Goal: Complete application form: Complete application form

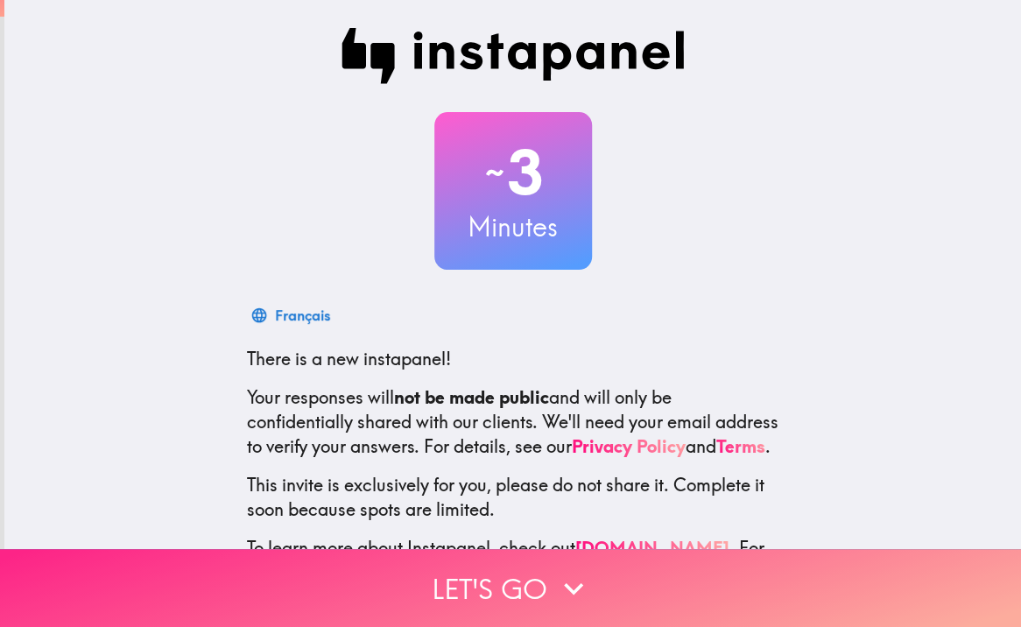
scroll to position [102, 0]
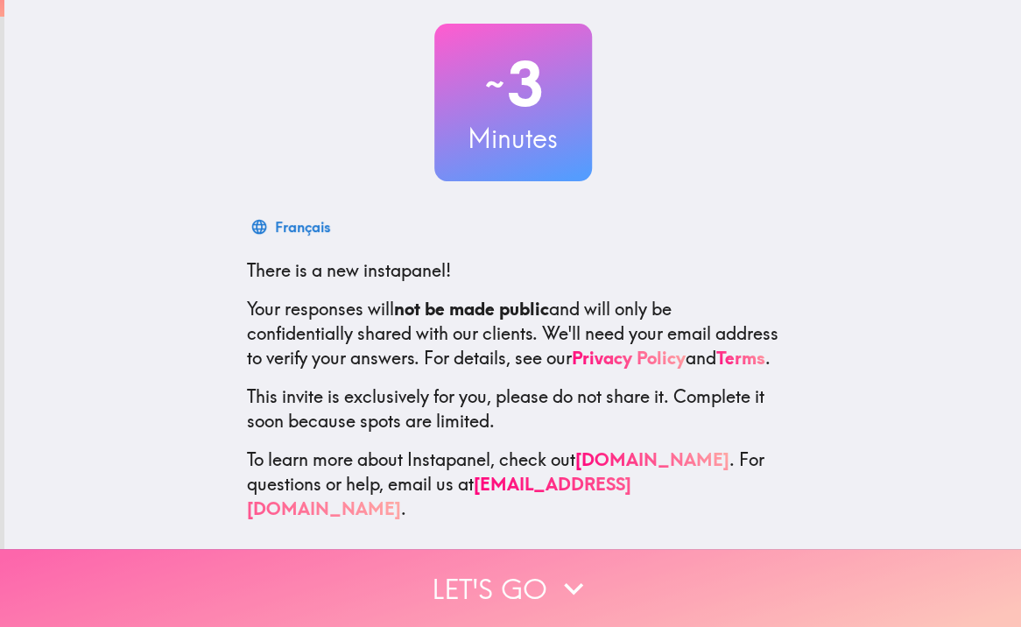
click at [562, 571] on icon "button" at bounding box center [574, 588] width 39 height 39
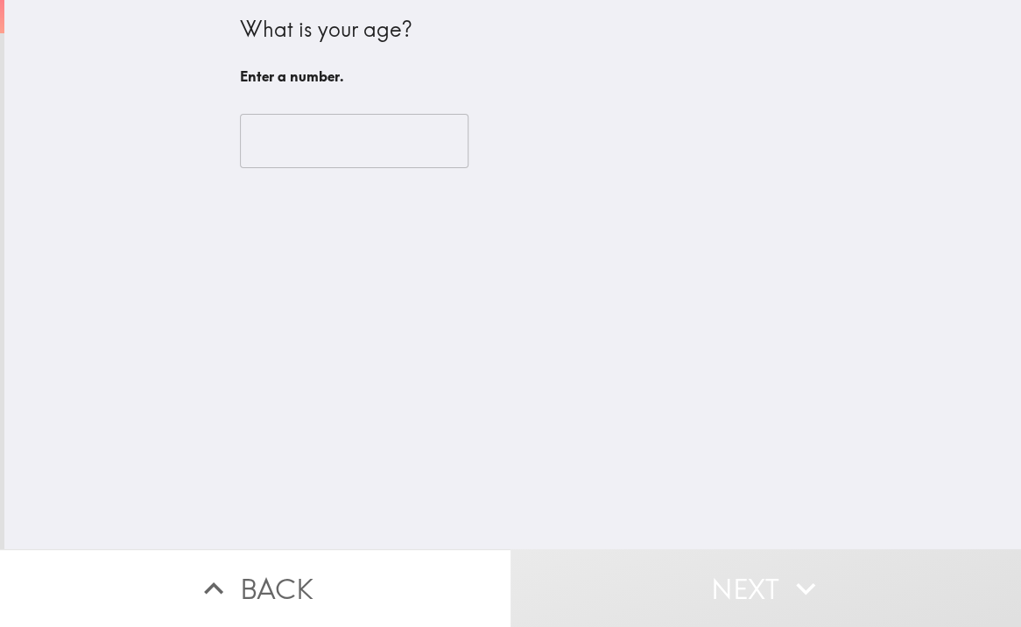
click at [369, 144] on input "number" at bounding box center [354, 141] width 229 height 54
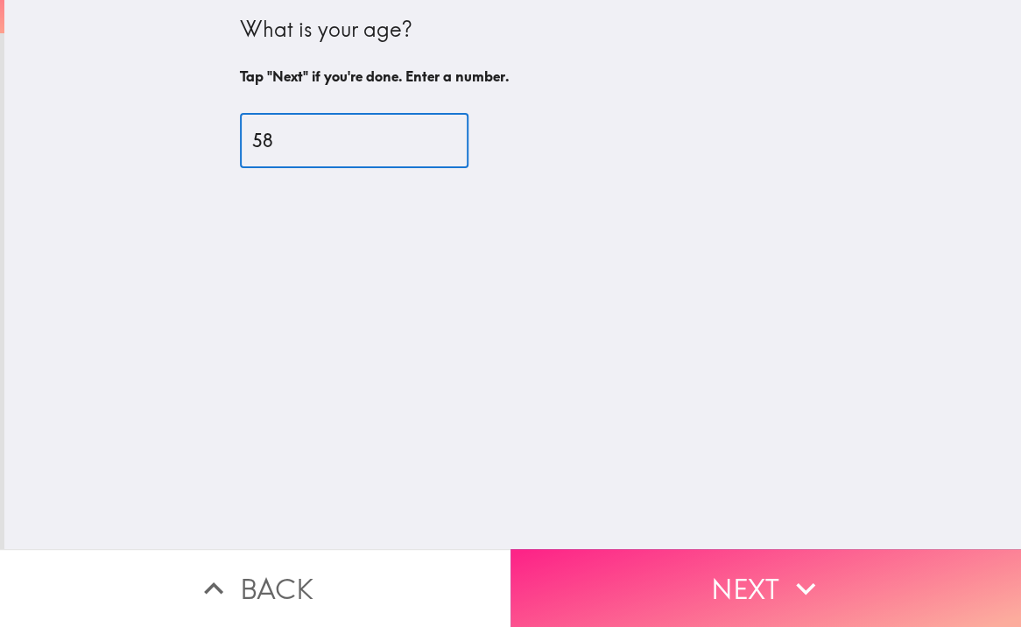
type input "58"
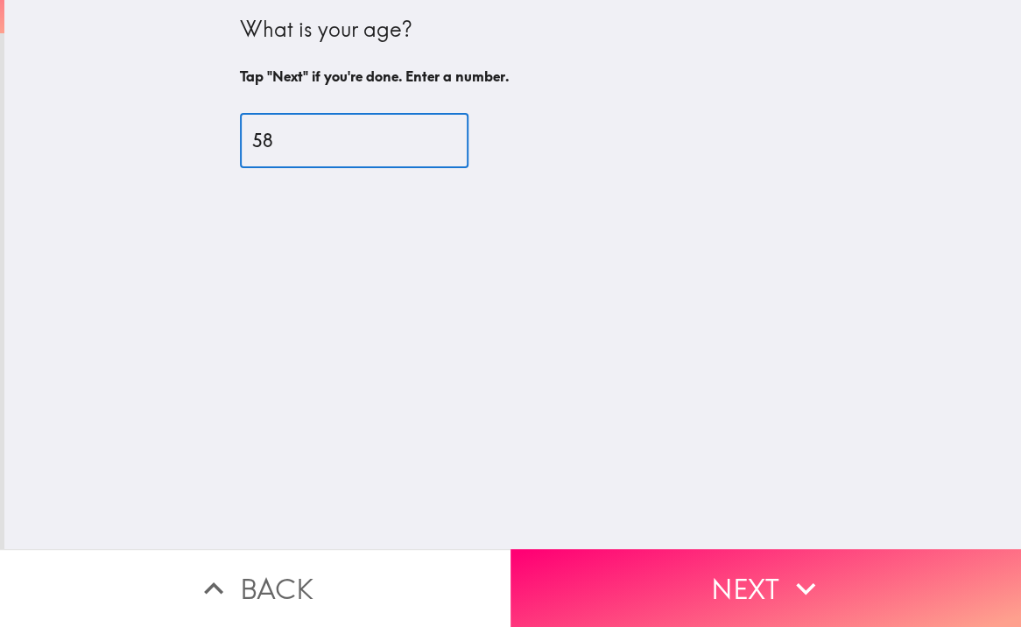
click at [710, 585] on button "Next" at bounding box center [766, 588] width 511 height 78
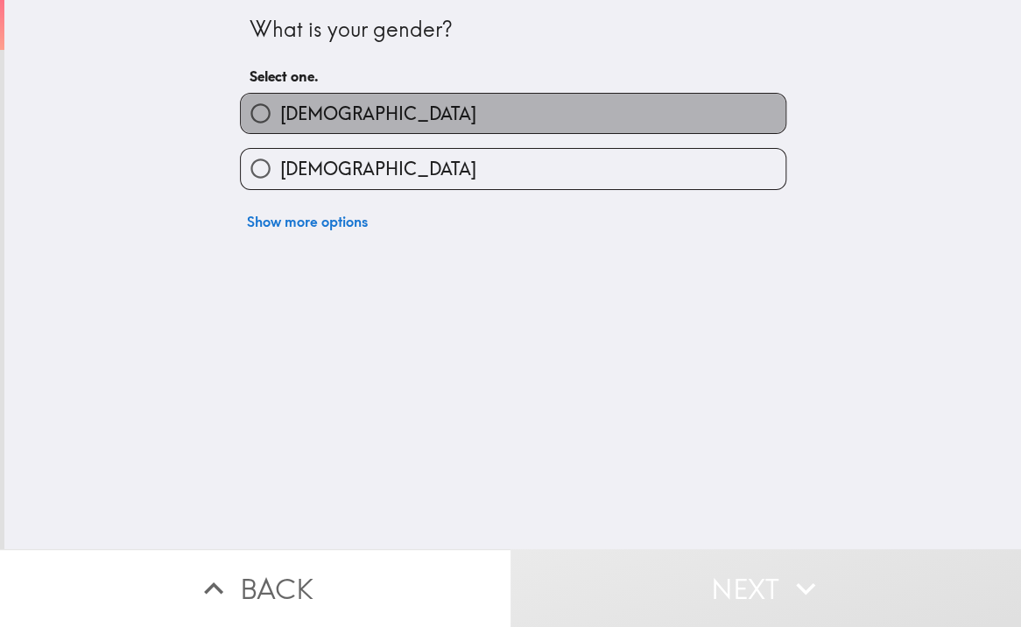
click at [379, 124] on label "[DEMOGRAPHIC_DATA]" at bounding box center [513, 113] width 545 height 39
click at [280, 124] on input "[DEMOGRAPHIC_DATA]" at bounding box center [260, 113] width 39 height 39
radio input "true"
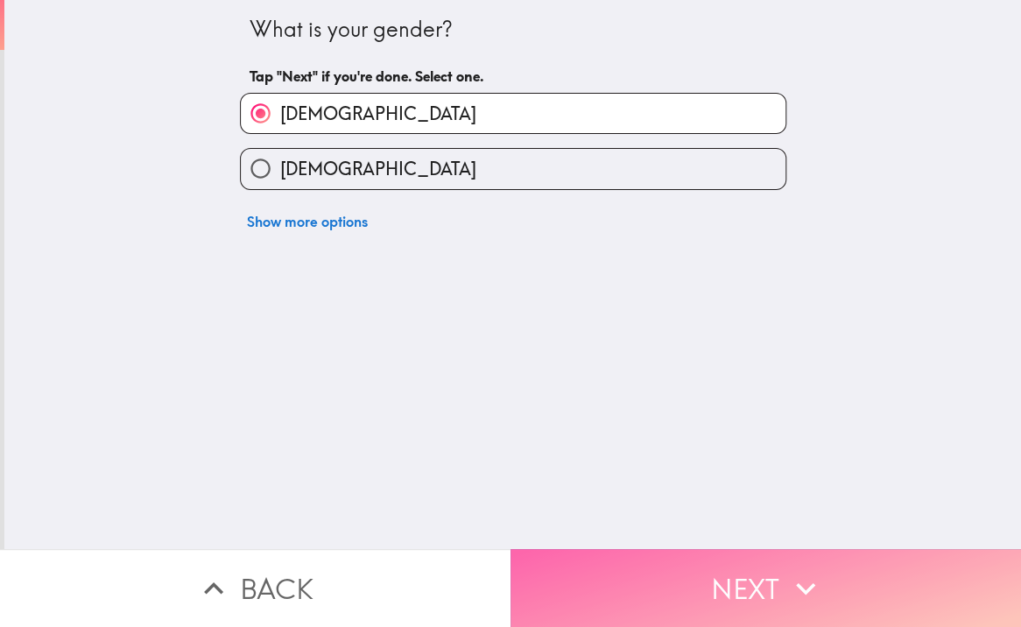
click at [744, 592] on button "Next" at bounding box center [766, 588] width 511 height 78
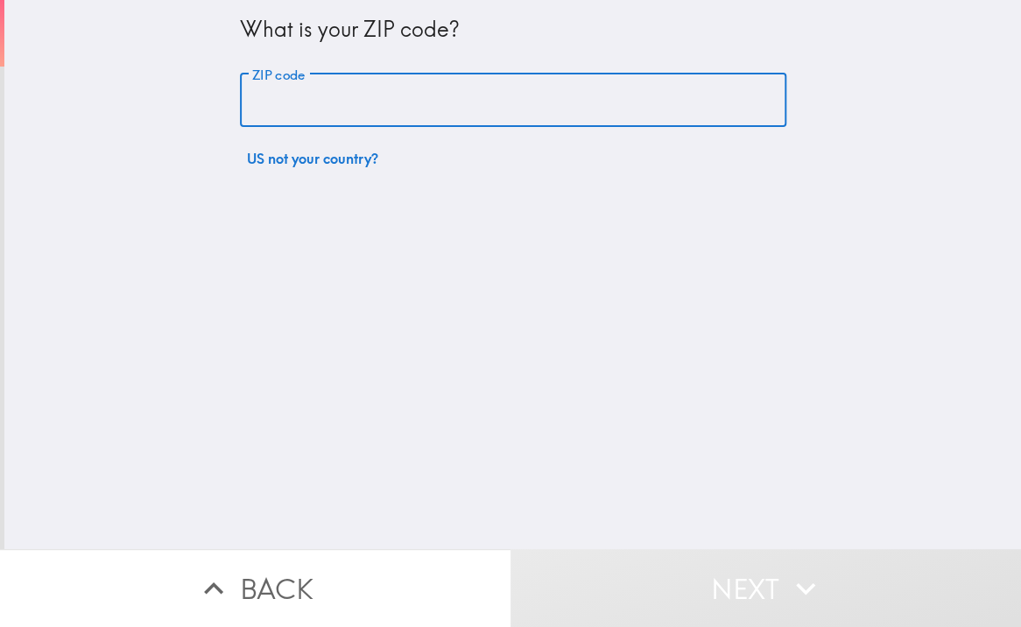
click at [625, 83] on input "ZIP code" at bounding box center [513, 101] width 547 height 54
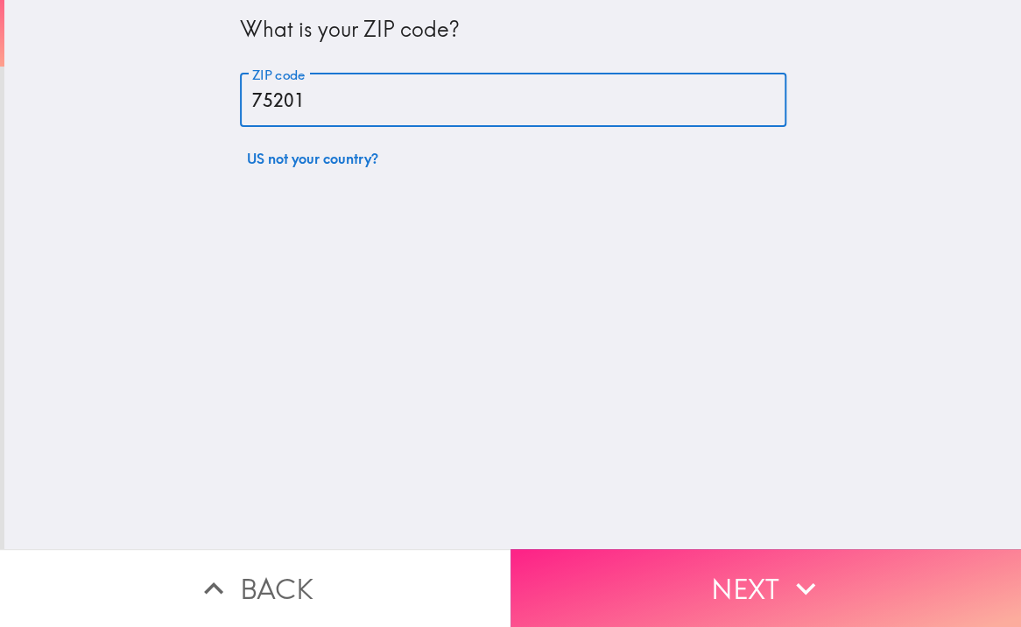
type input "75201"
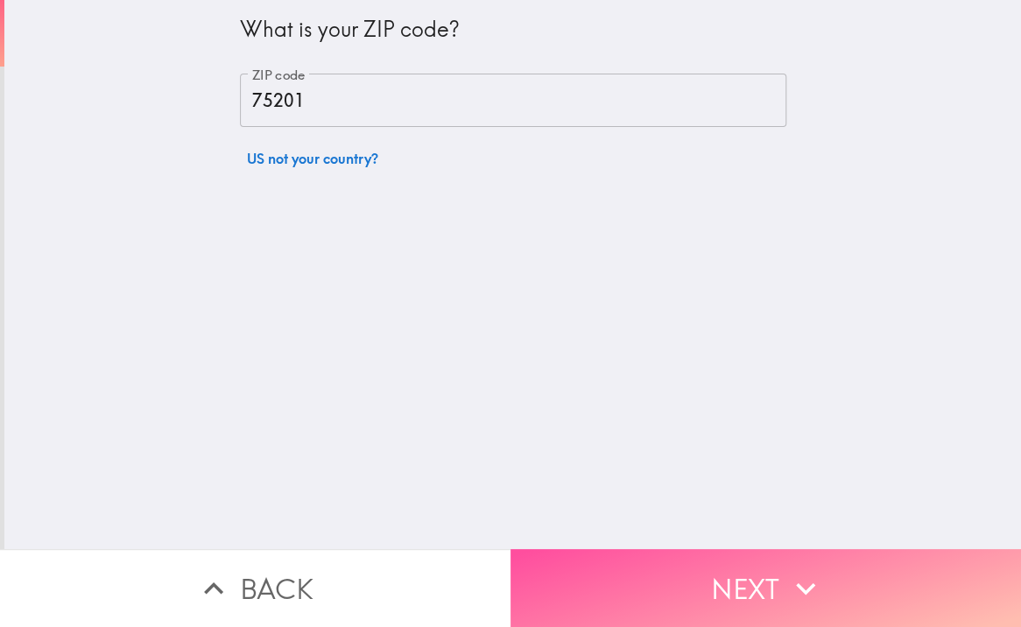
click at [701, 552] on button "Next" at bounding box center [766, 588] width 511 height 78
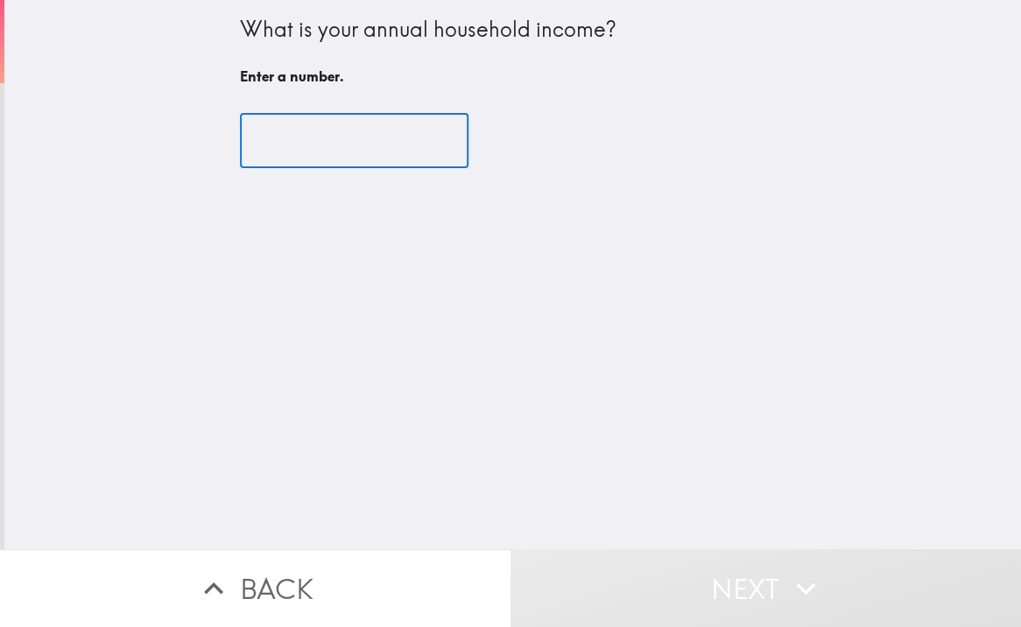
click at [374, 132] on input "number" at bounding box center [354, 141] width 229 height 54
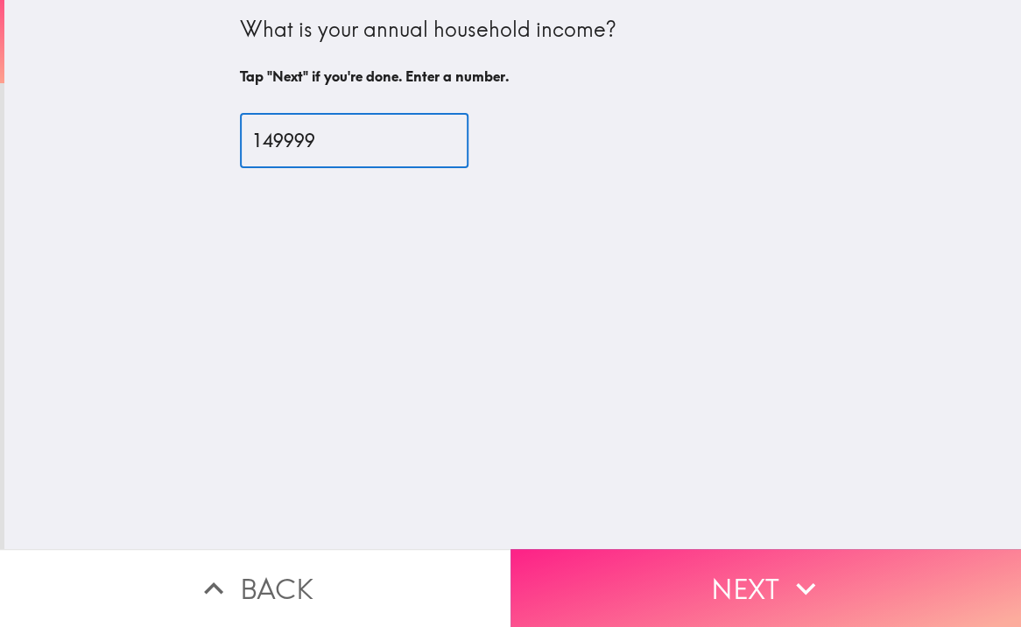
type input "149999"
click at [756, 595] on button "Next" at bounding box center [766, 588] width 511 height 78
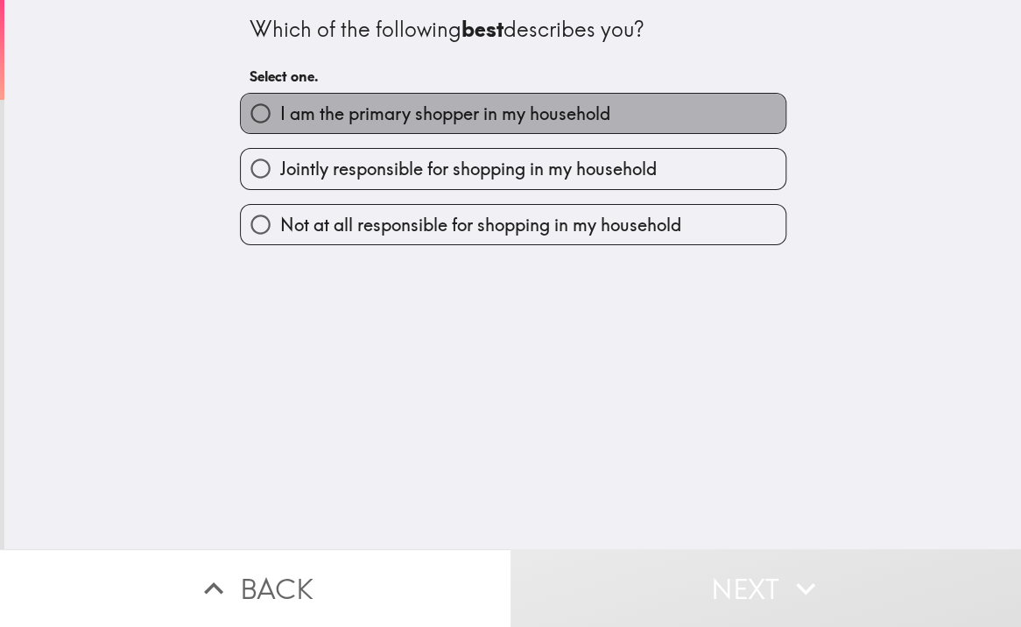
click at [333, 96] on label "I am the primary shopper in my household" at bounding box center [513, 113] width 545 height 39
click at [280, 96] on input "I am the primary shopper in my household" at bounding box center [260, 113] width 39 height 39
radio input "true"
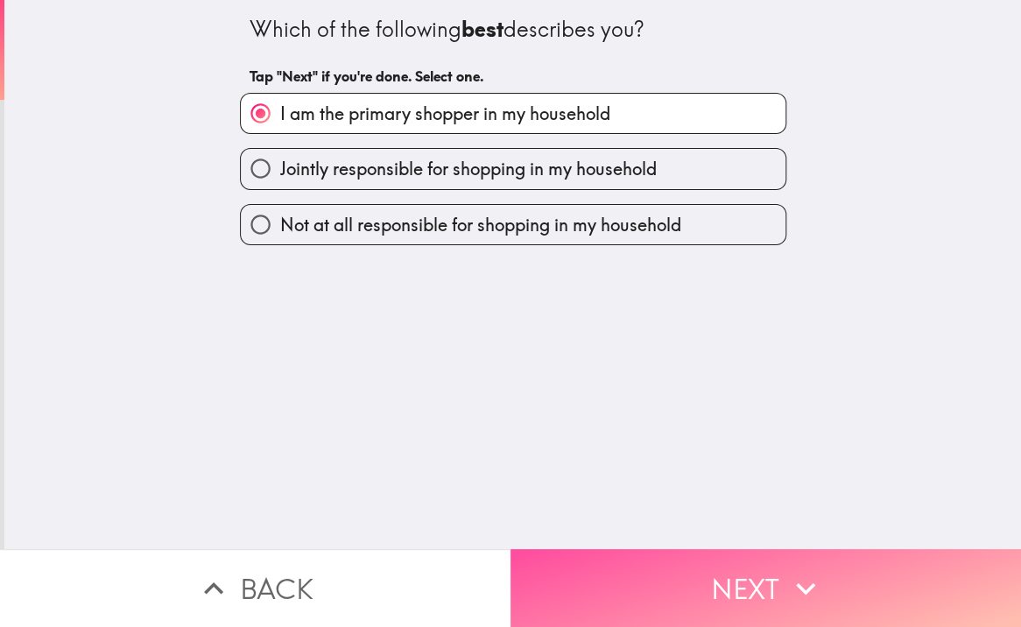
click at [703, 570] on button "Next" at bounding box center [766, 588] width 511 height 78
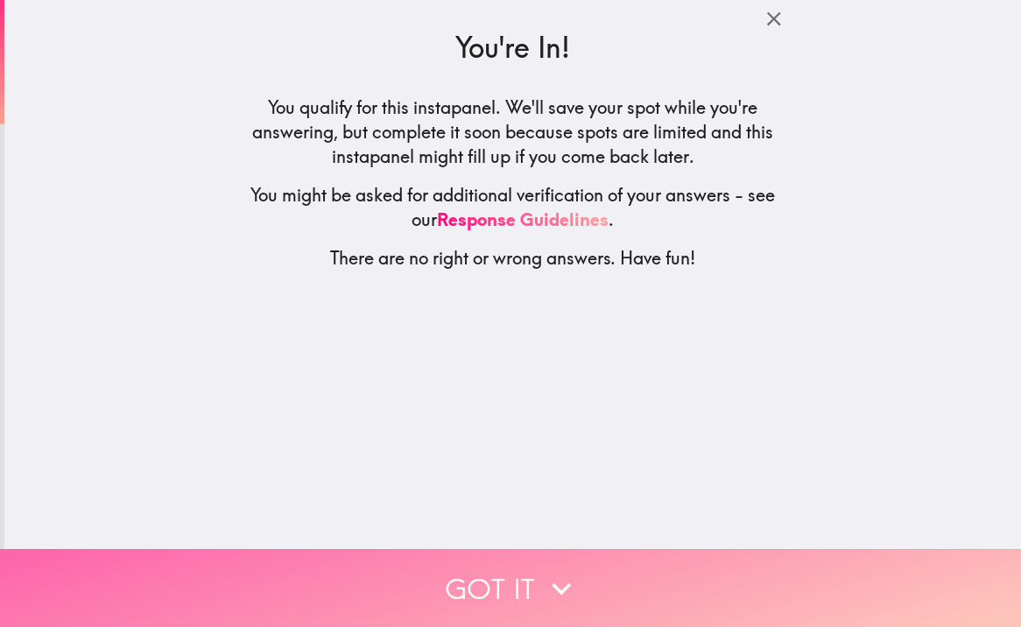
click at [506, 578] on button "Got it" at bounding box center [510, 588] width 1021 height 78
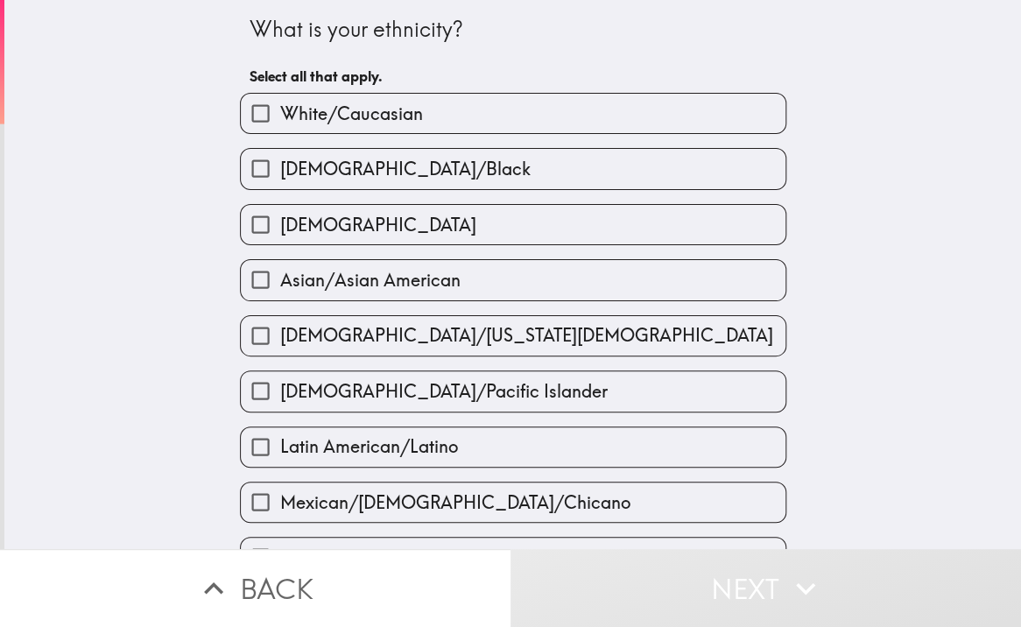
click at [387, 109] on span "White/Caucasian" at bounding box center [351, 114] width 143 height 25
click at [280, 109] on input "White/Caucasian" at bounding box center [260, 113] width 39 height 39
checkbox input "true"
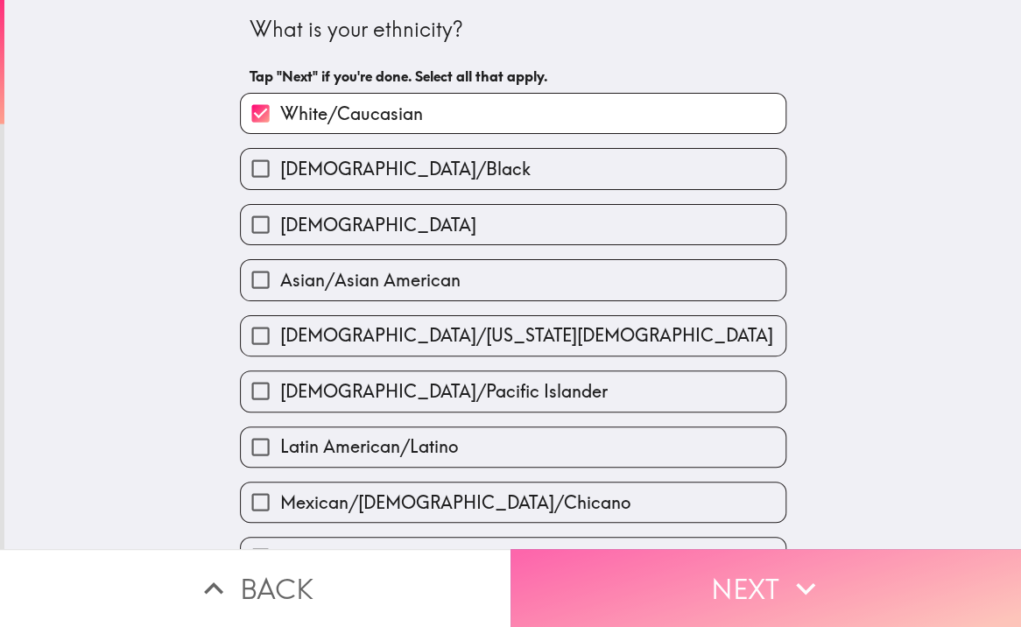
click at [789, 576] on icon "button" at bounding box center [806, 588] width 39 height 39
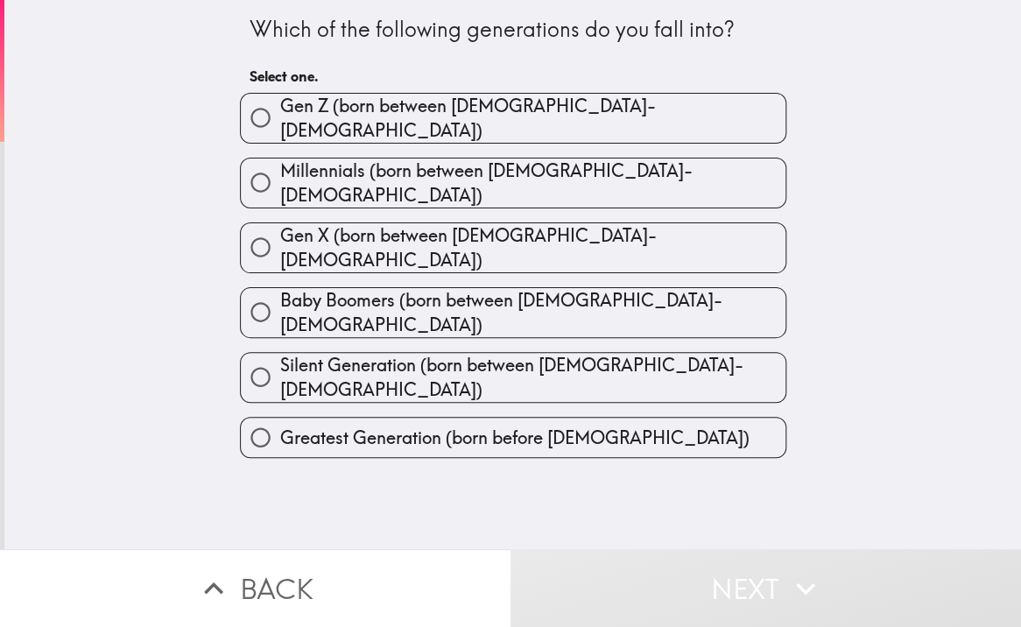
drag, startPoint x: 235, startPoint y: 25, endPoint x: 286, endPoint y: 27, distance: 50.8
click at [392, 147] on div "Which of the following generations do you fall into? Select one. [PERSON_NAME] …" at bounding box center [513, 229] width 561 height 458
drag, startPoint x: 239, startPoint y: 20, endPoint x: 347, endPoint y: 127, distance: 151.8
click at [350, 119] on div "Which of the following generations do you fall into? Select one. [PERSON_NAME] …" at bounding box center [513, 229] width 561 height 458
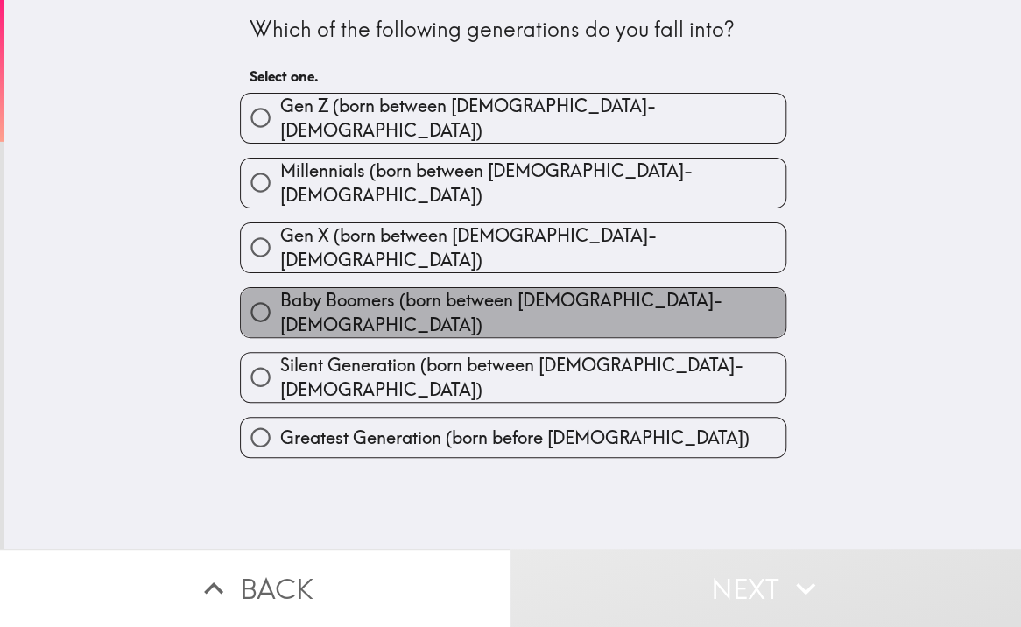
click at [553, 288] on span "Baby Boomers (born between [DEMOGRAPHIC_DATA]-[DEMOGRAPHIC_DATA])" at bounding box center [532, 312] width 505 height 49
click at [280, 293] on input "Baby Boomers (born between [DEMOGRAPHIC_DATA]-[DEMOGRAPHIC_DATA])" at bounding box center [260, 312] width 39 height 39
radio input "true"
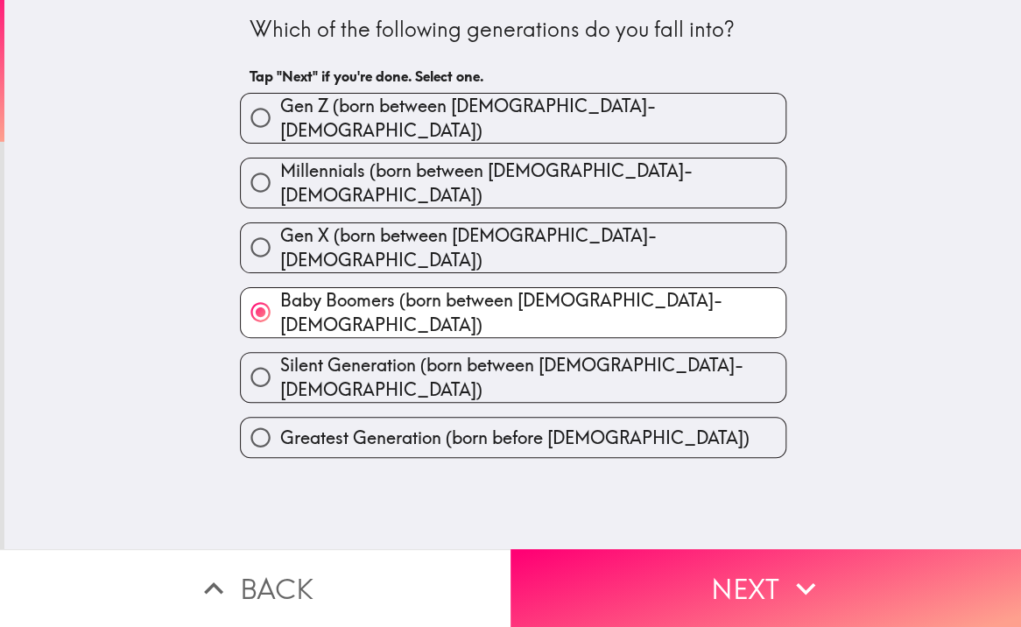
click at [558, 230] on label "Gen X (born between [DEMOGRAPHIC_DATA]-[DEMOGRAPHIC_DATA])" at bounding box center [513, 247] width 545 height 49
click at [280, 230] on input "Gen X (born between [DEMOGRAPHIC_DATA]-[DEMOGRAPHIC_DATA])" at bounding box center [260, 247] width 39 height 39
radio input "true"
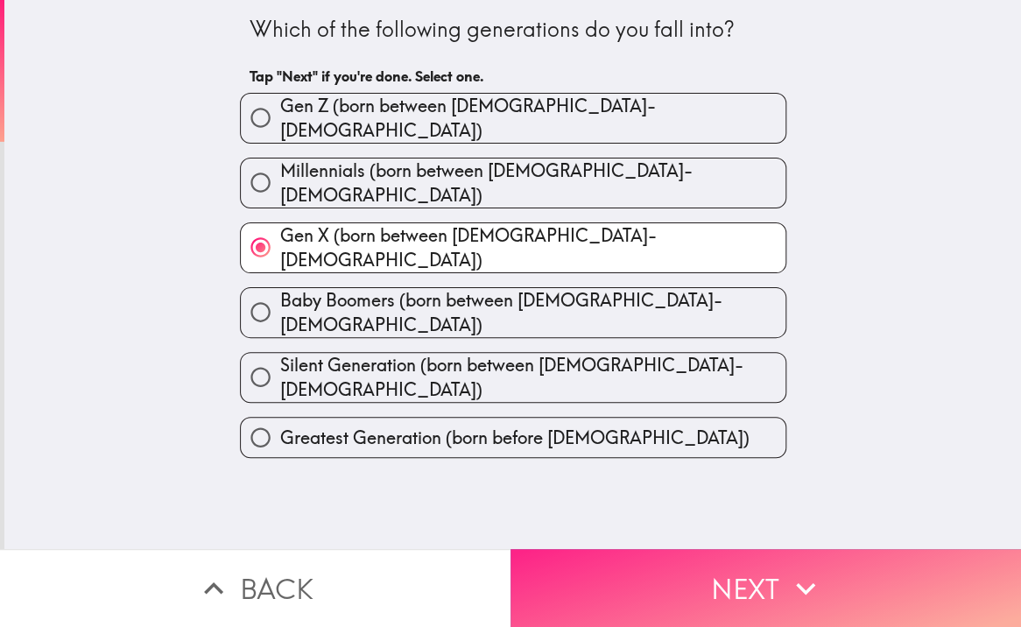
click at [776, 567] on button "Next" at bounding box center [766, 588] width 511 height 78
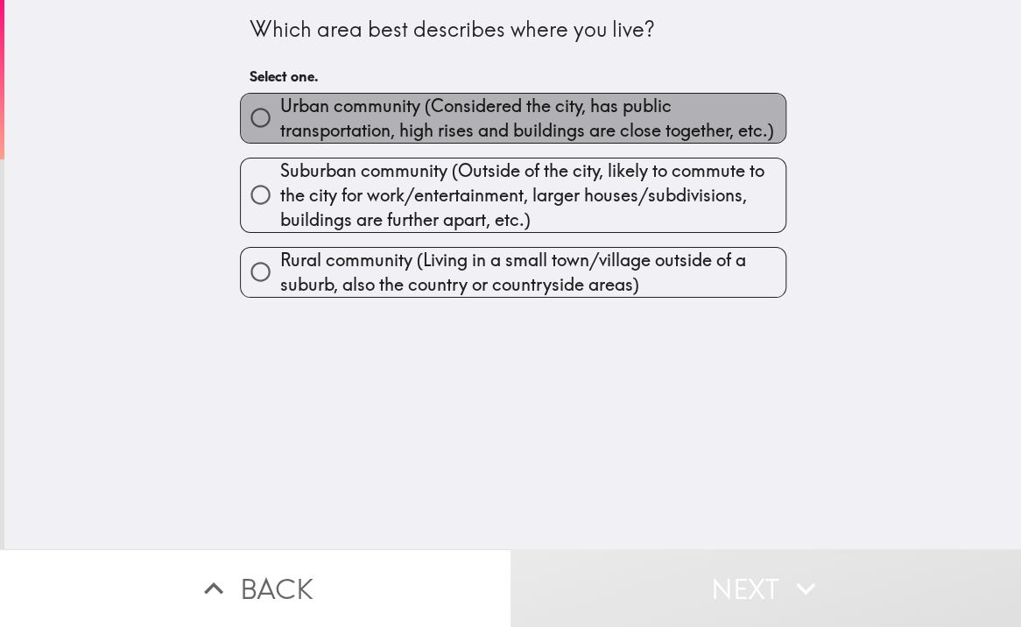
click at [339, 122] on span "Urban community (Considered the city, has public transportation, high rises and…" at bounding box center [532, 118] width 505 height 49
click at [280, 122] on input "Urban community (Considered the city, has public transportation, high rises and…" at bounding box center [260, 117] width 39 height 39
radio input "true"
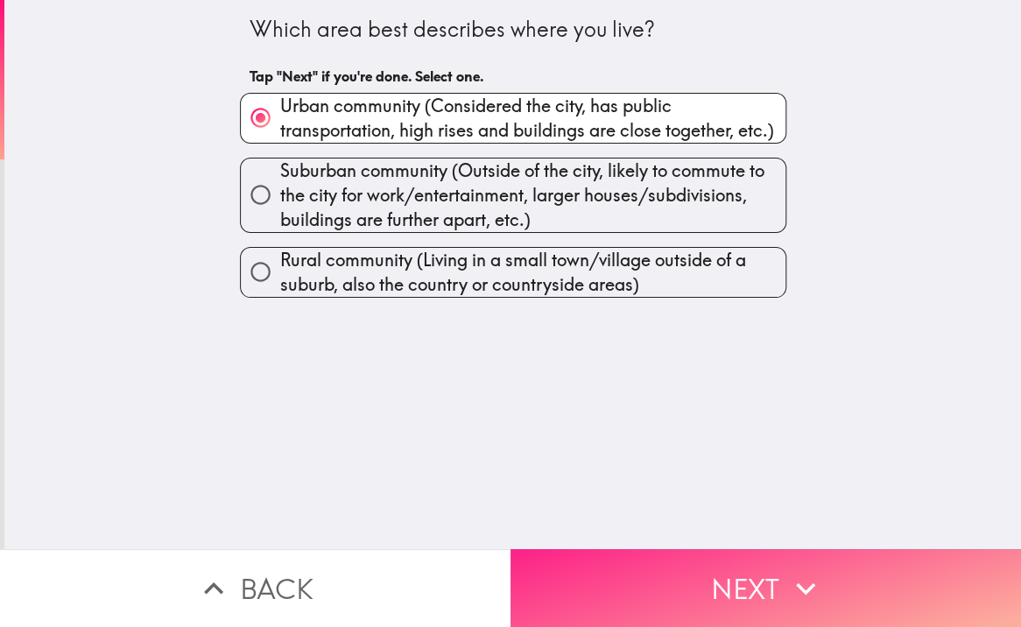
click at [769, 572] on button "Next" at bounding box center [766, 588] width 511 height 78
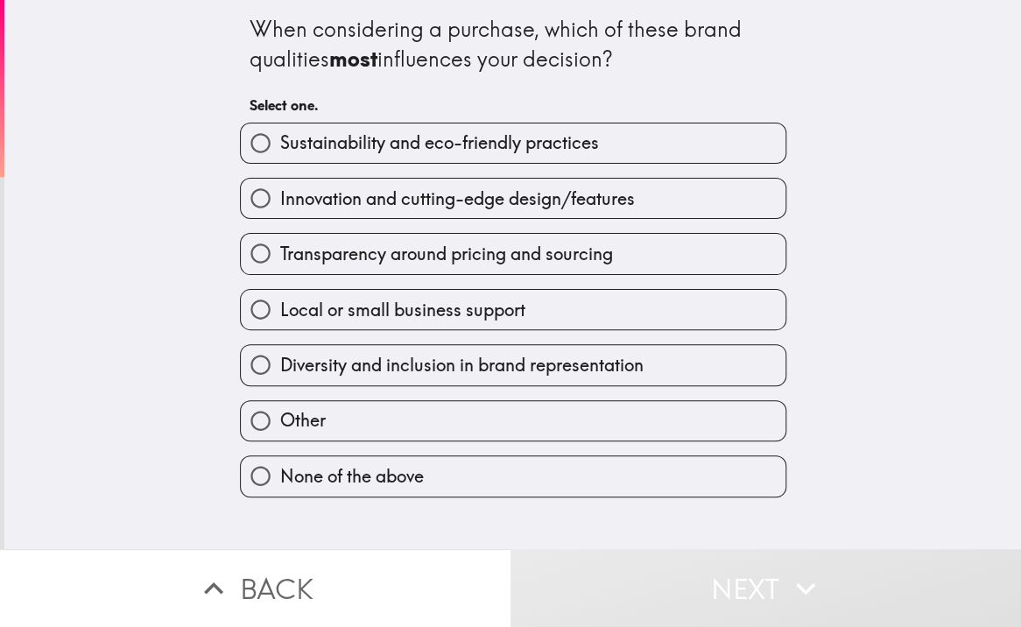
click at [264, 147] on input "Sustainability and eco-friendly practices" at bounding box center [260, 143] width 39 height 39
radio input "true"
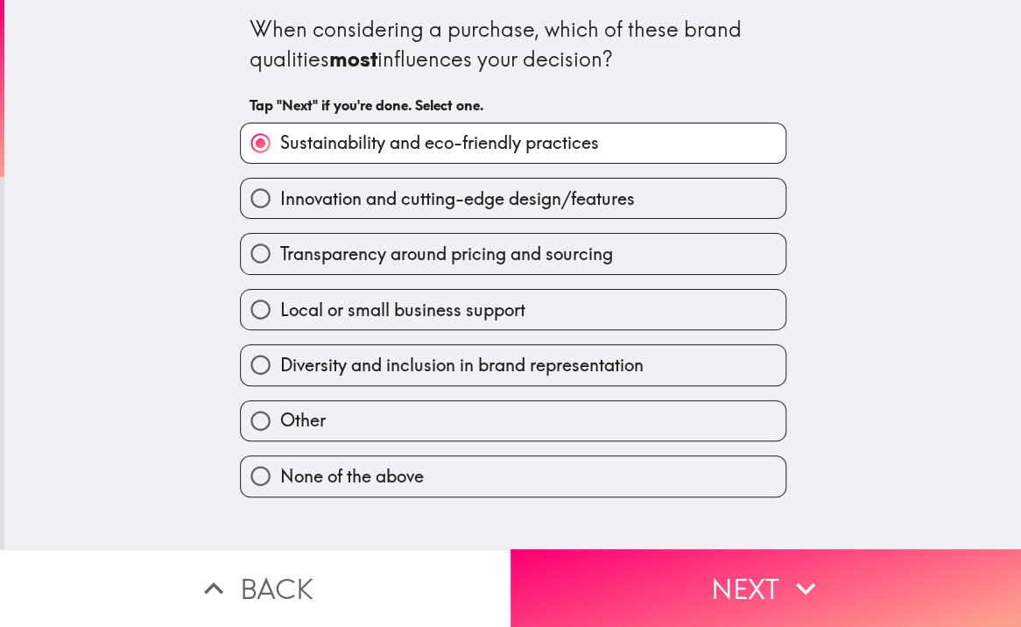
click at [317, 358] on span "Diversity and inclusion in brand representation" at bounding box center [462, 365] width 364 height 25
click at [280, 358] on input "Diversity and inclusion in brand representation" at bounding box center [260, 364] width 39 height 39
radio input "true"
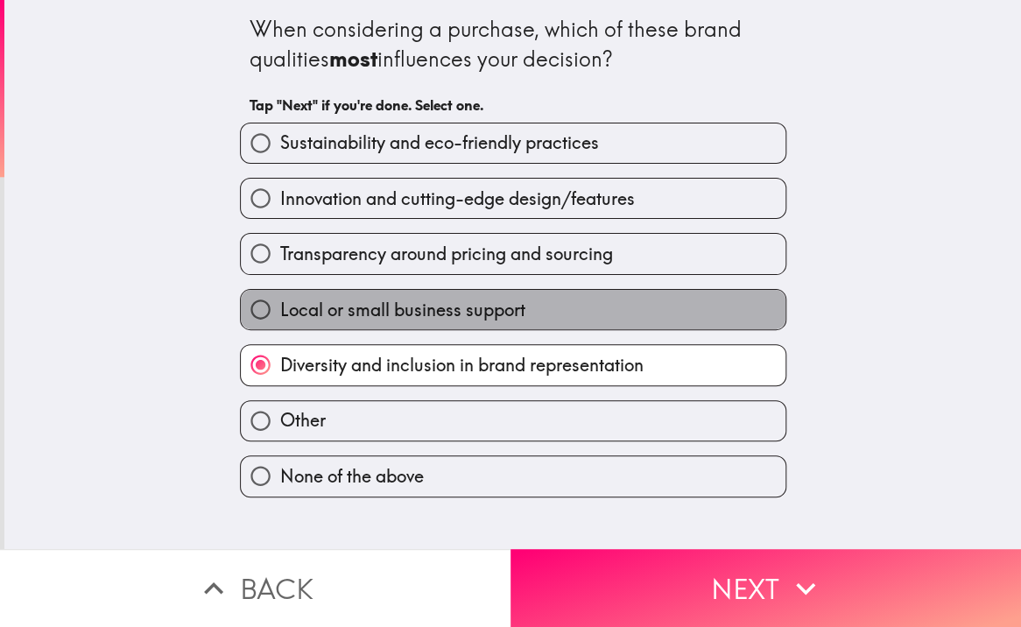
click at [473, 306] on span "Local or small business support" at bounding box center [402, 310] width 245 height 25
click at [280, 306] on input "Local or small business support" at bounding box center [260, 309] width 39 height 39
radio input "true"
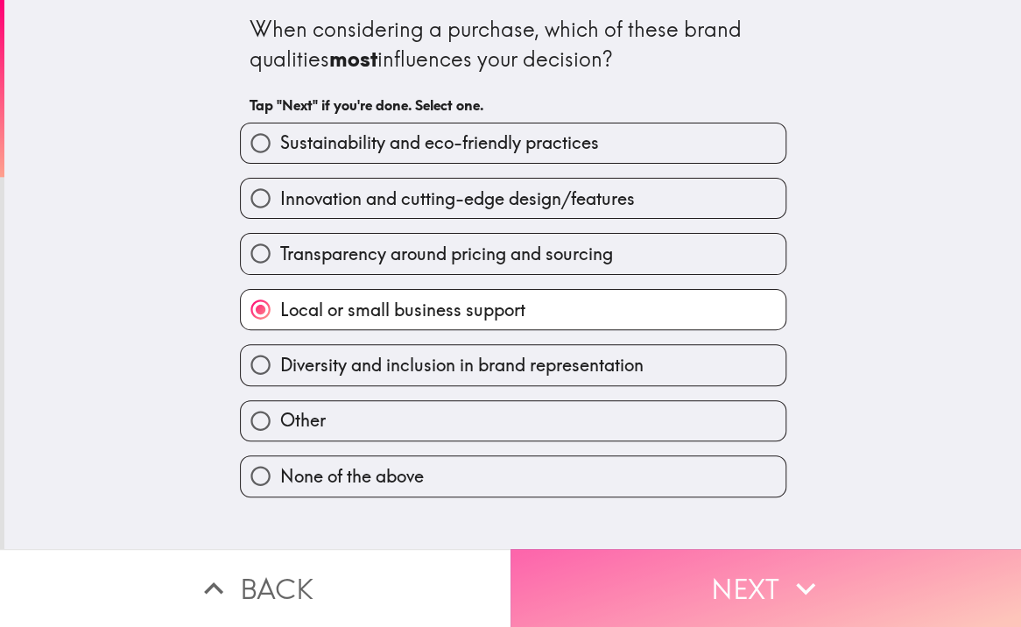
click at [758, 570] on button "Next" at bounding box center [766, 588] width 511 height 78
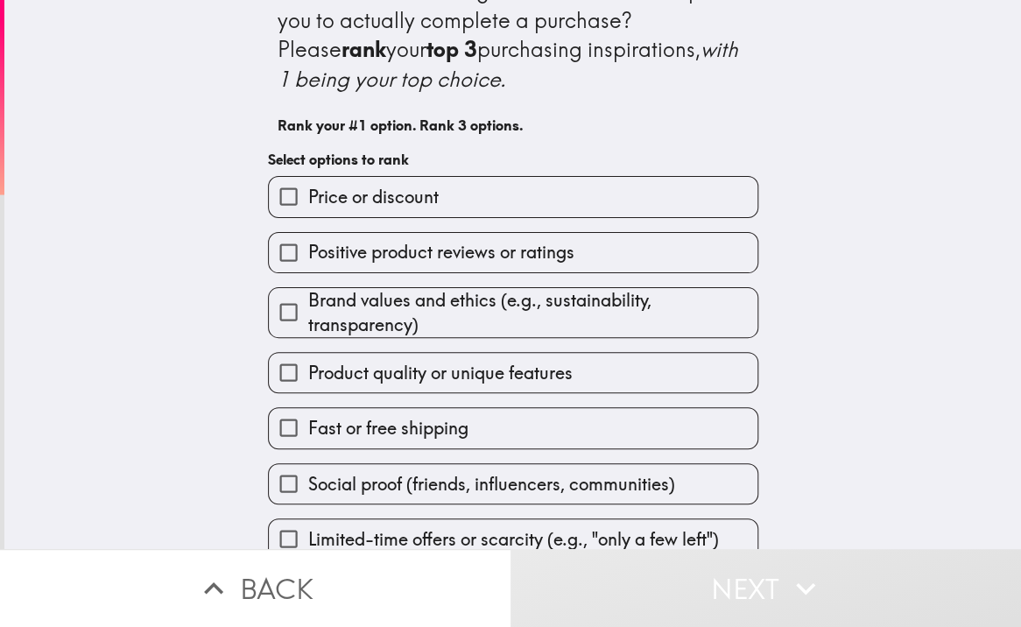
scroll to position [60, 0]
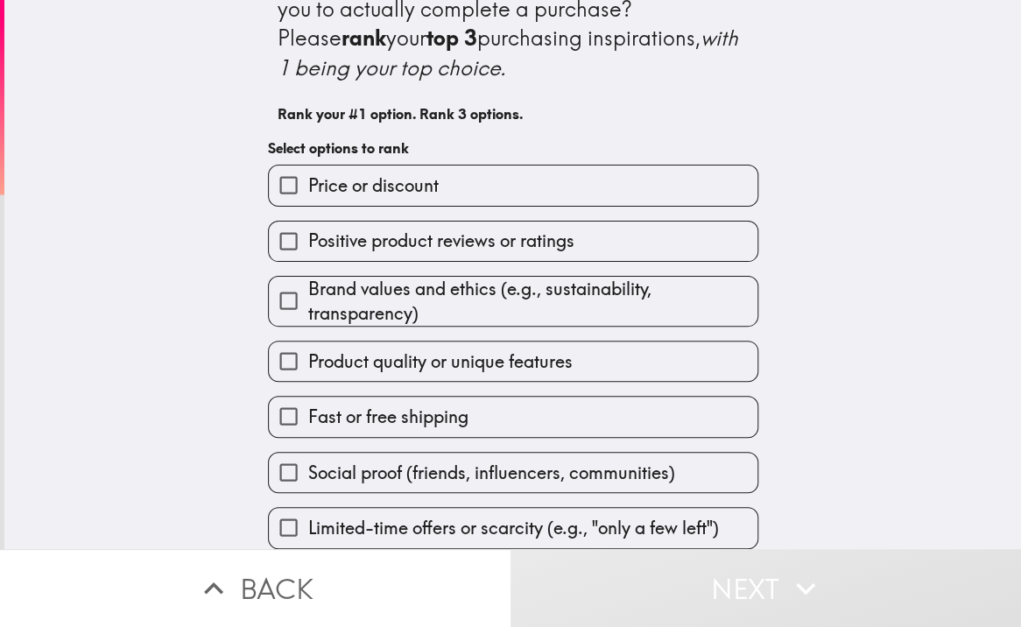
click at [440, 185] on label "Price or discount" at bounding box center [513, 185] width 489 height 39
click at [308, 185] on input "Price or discount" at bounding box center [288, 185] width 39 height 39
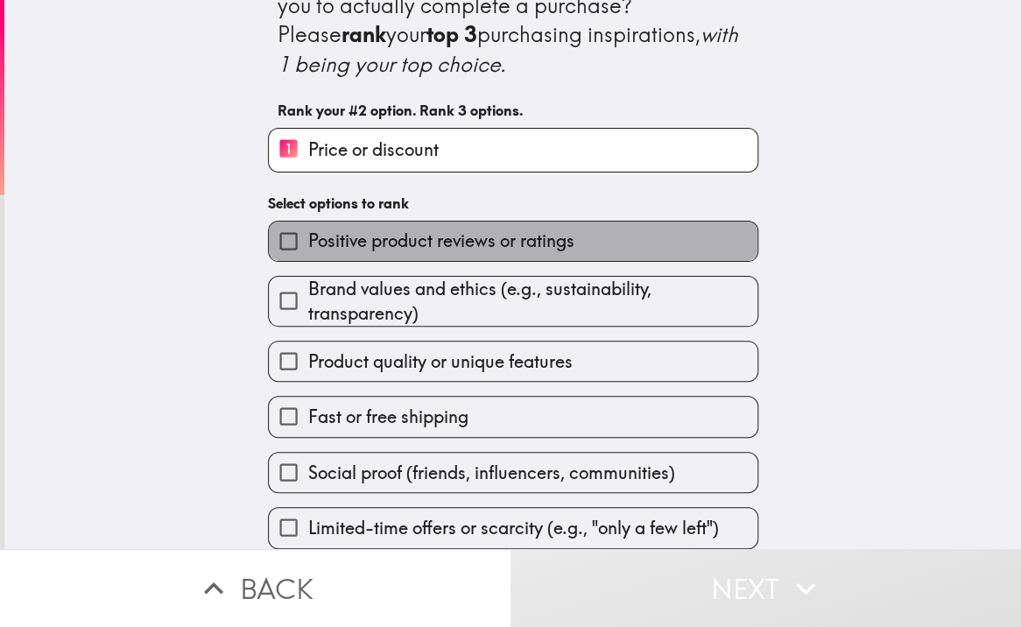
click at [450, 242] on span "Positive product reviews or ratings" at bounding box center [441, 241] width 266 height 25
click at [308, 242] on input "Positive product reviews or ratings" at bounding box center [288, 241] width 39 height 39
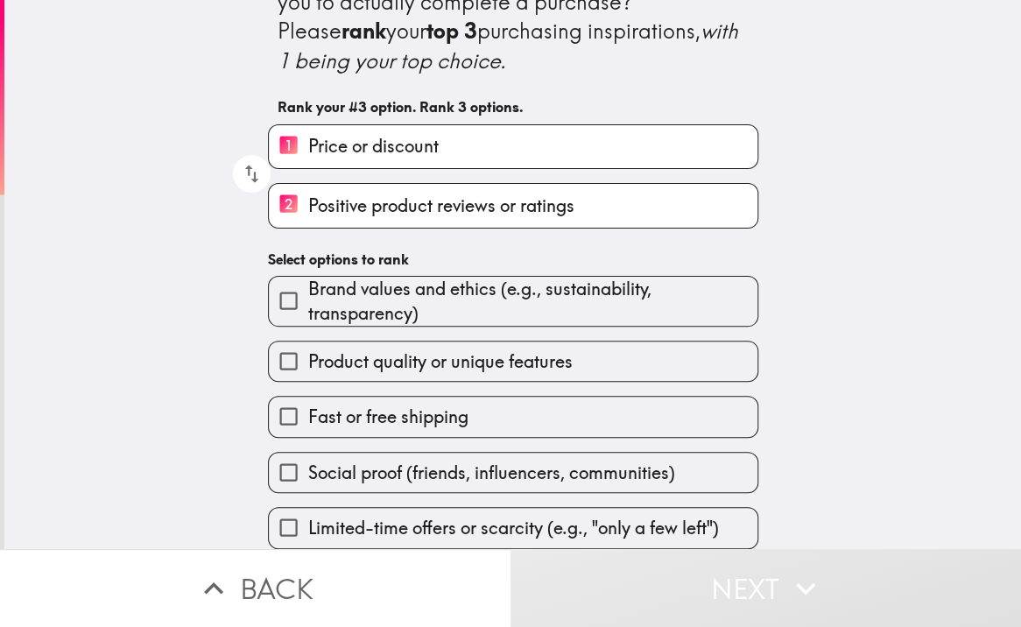
click at [508, 368] on span "Product quality or unique features" at bounding box center [440, 362] width 265 height 25
click at [308, 368] on input "Product quality or unique features" at bounding box center [288, 361] width 39 height 39
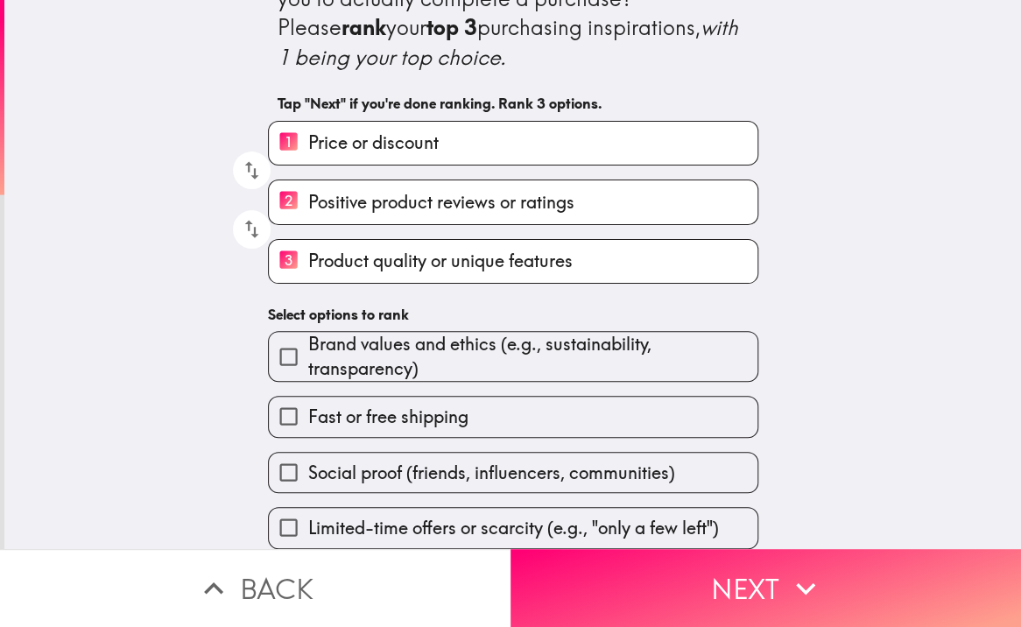
scroll to position [70, 0]
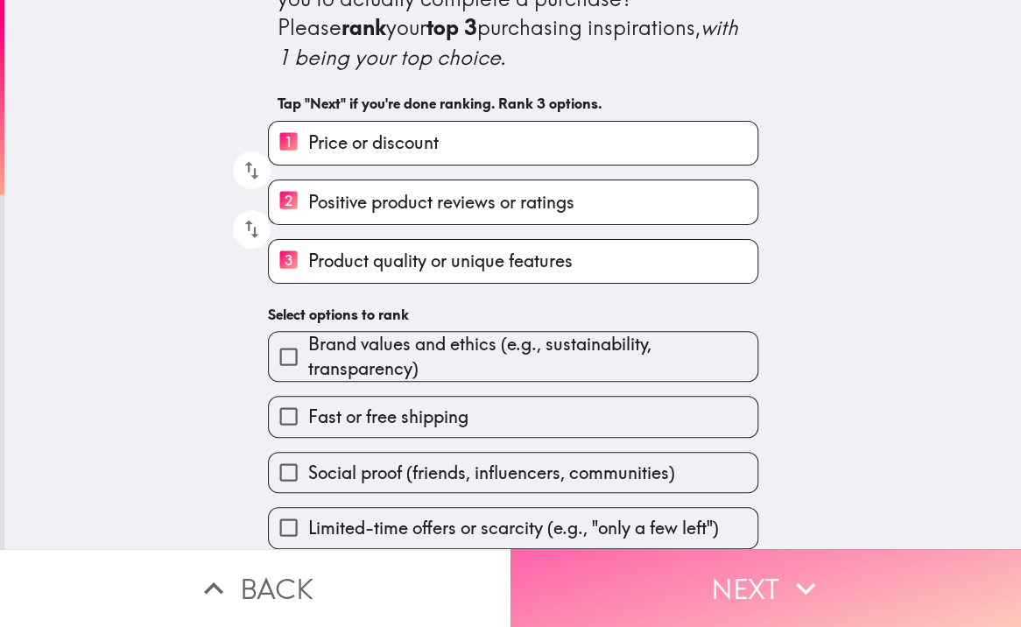
click at [754, 566] on button "Next" at bounding box center [766, 588] width 511 height 78
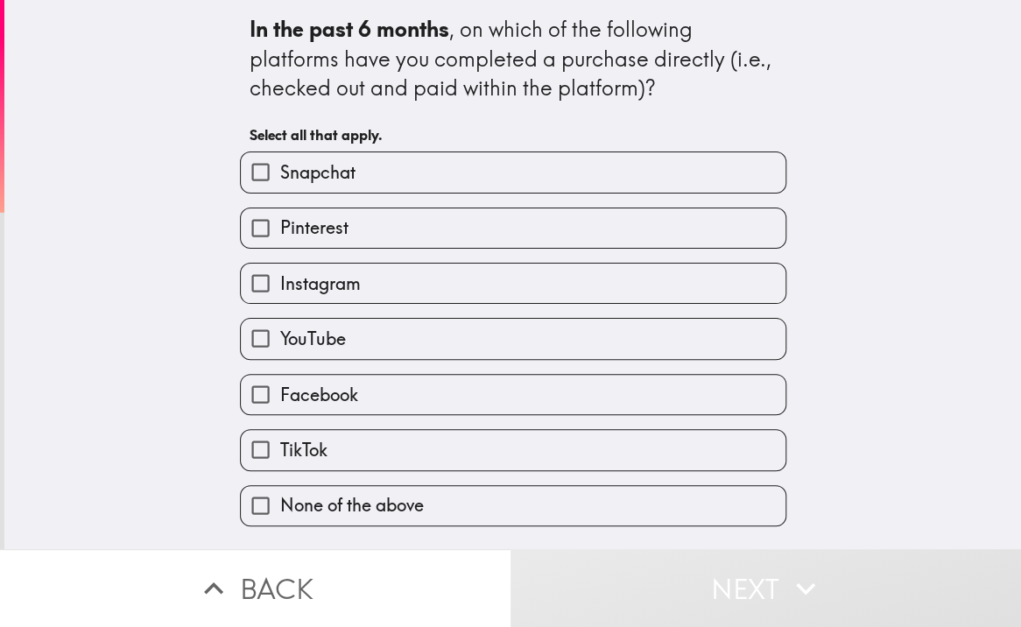
click at [346, 276] on span "Instagram" at bounding box center [320, 284] width 81 height 25
click at [280, 276] on input "Instagram" at bounding box center [260, 283] width 39 height 39
checkbox input "true"
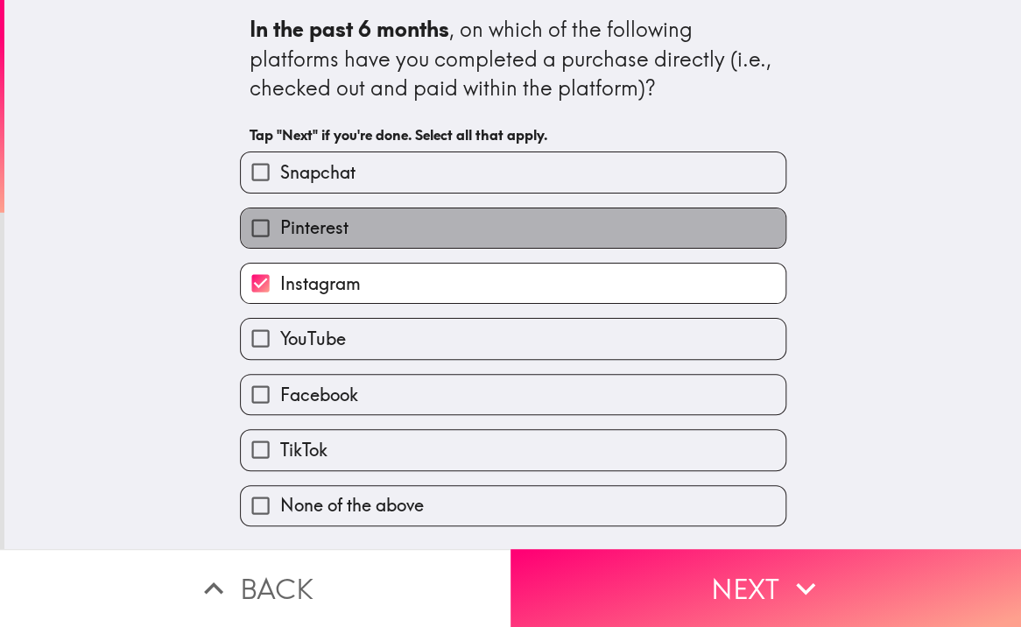
click at [359, 237] on label "Pinterest" at bounding box center [513, 227] width 545 height 39
click at [280, 237] on input "Pinterest" at bounding box center [260, 227] width 39 height 39
checkbox input "true"
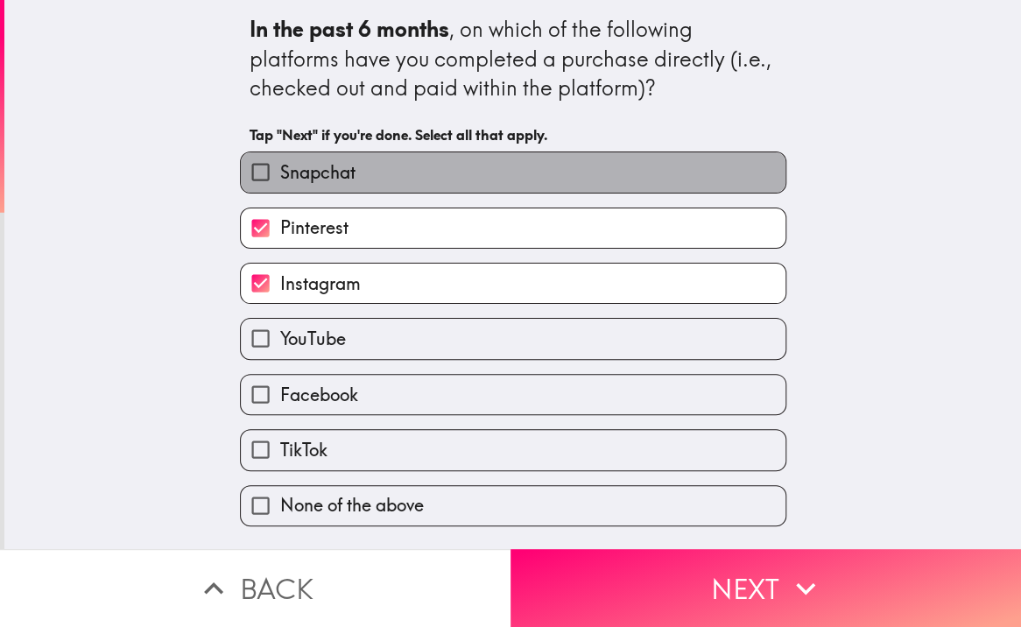
click at [379, 176] on label "Snapchat" at bounding box center [513, 171] width 545 height 39
click at [280, 176] on input "Snapchat" at bounding box center [260, 171] width 39 height 39
checkbox input "true"
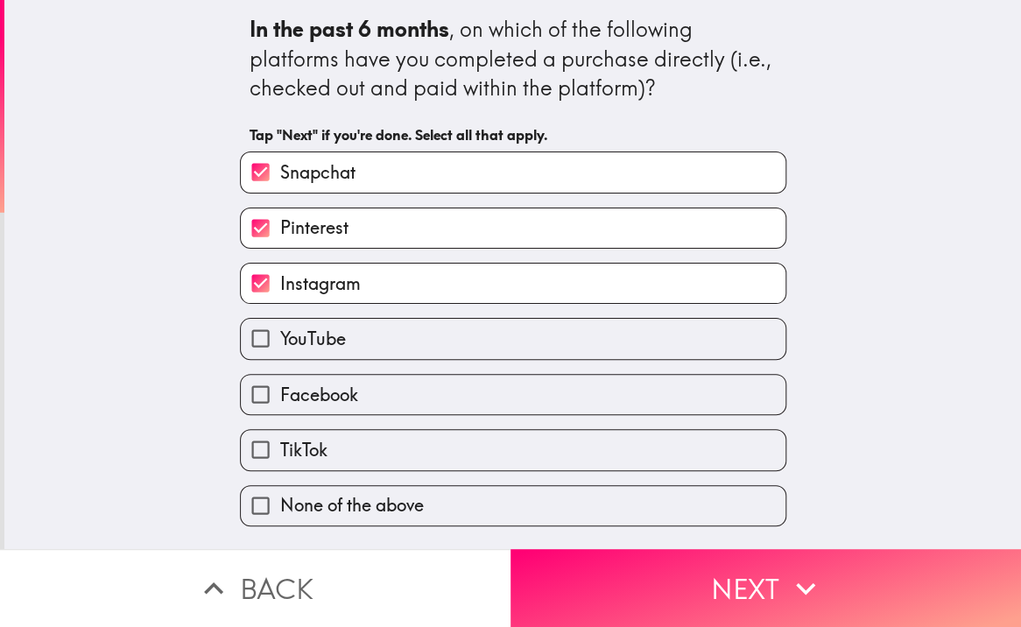
click at [357, 324] on label "YouTube" at bounding box center [513, 338] width 545 height 39
click at [280, 324] on input "YouTube" at bounding box center [260, 338] width 39 height 39
checkbox input "true"
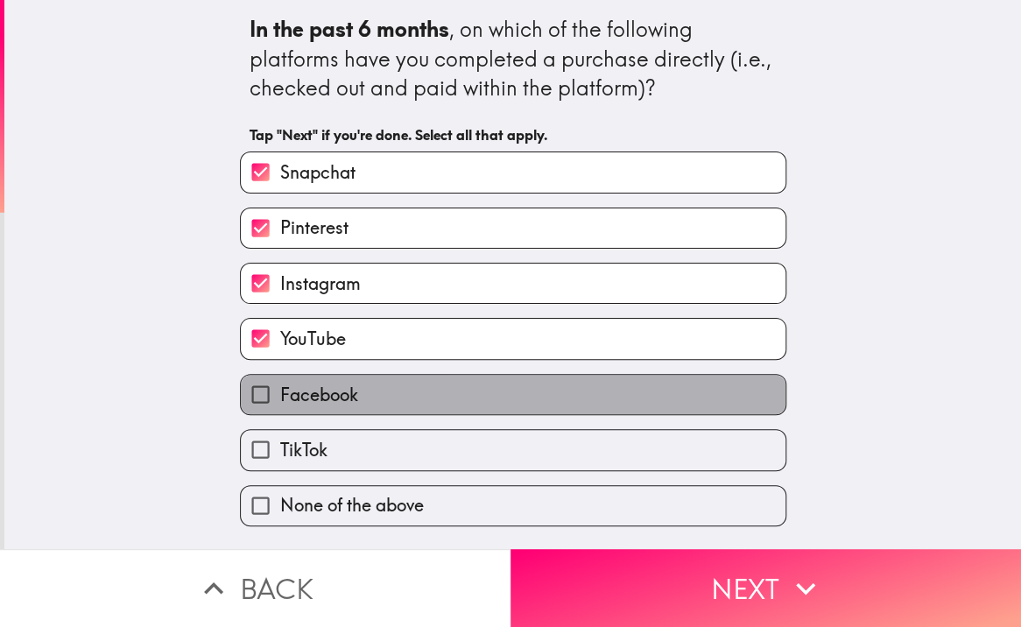
click at [356, 398] on label "Facebook" at bounding box center [513, 394] width 545 height 39
click at [280, 398] on input "Facebook" at bounding box center [260, 394] width 39 height 39
checkbox input "true"
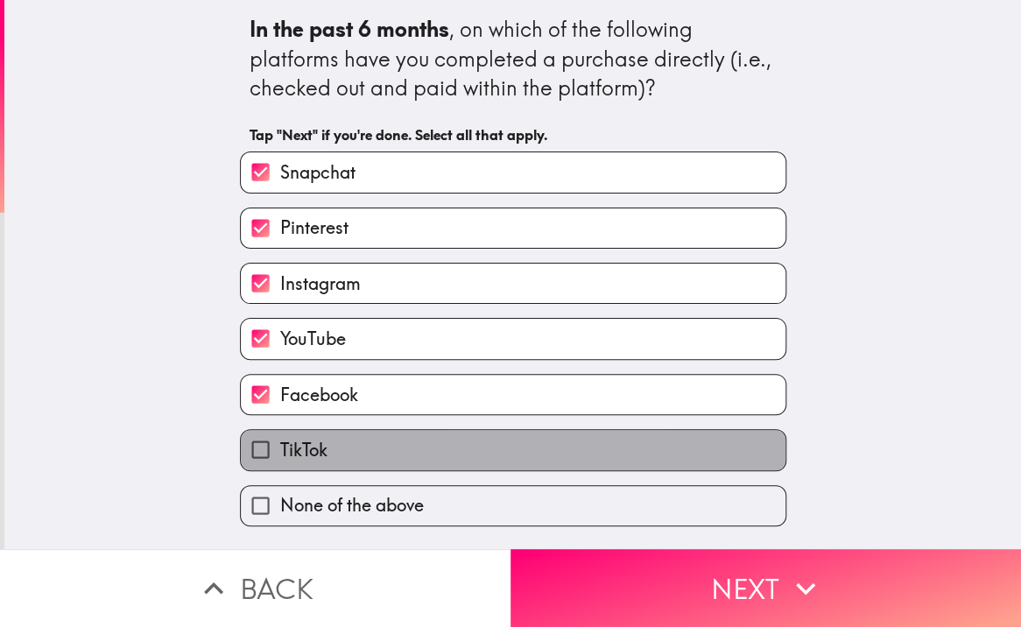
click at [333, 443] on label "TikTok" at bounding box center [513, 449] width 545 height 39
click at [280, 443] on input "TikTok" at bounding box center [260, 449] width 39 height 39
checkbox input "true"
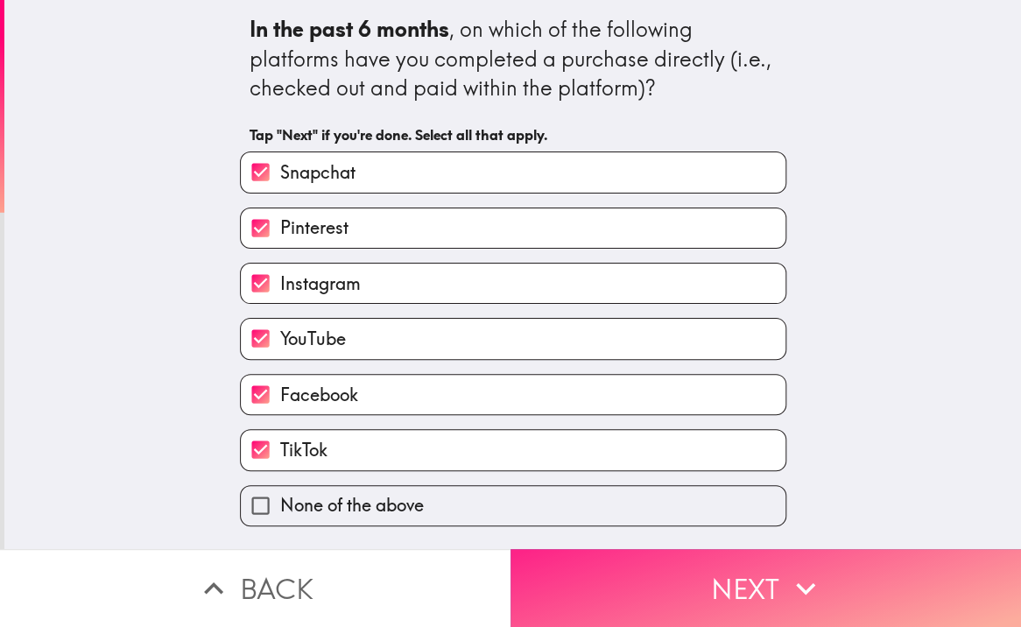
click at [752, 580] on button "Next" at bounding box center [766, 588] width 511 height 78
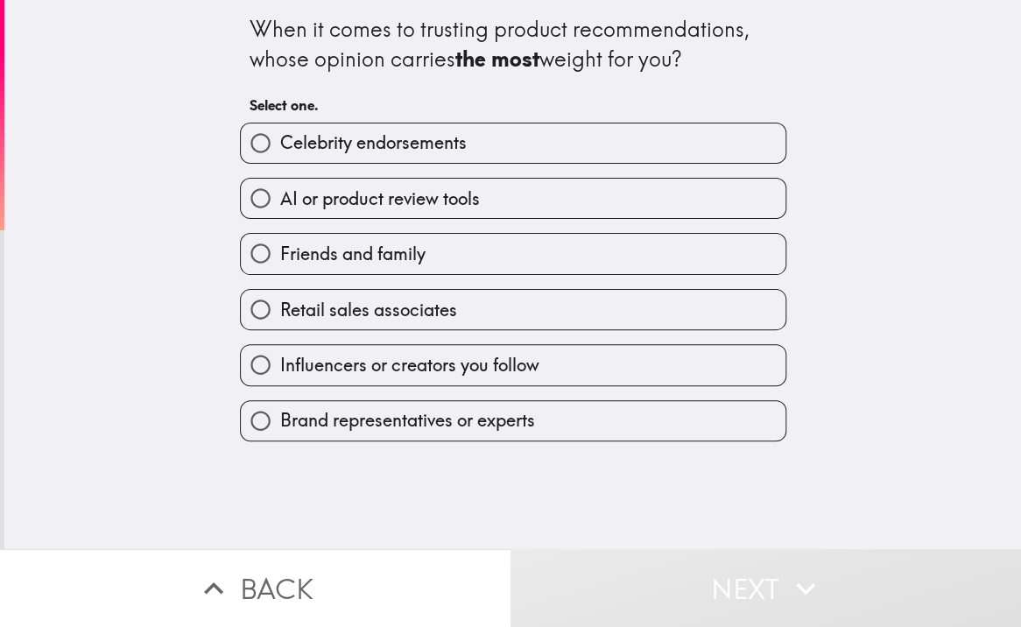
drag, startPoint x: 233, startPoint y: 15, endPoint x: 328, endPoint y: 97, distance: 125.4
click at [328, 97] on div "When it comes to trusting product recommendations, whose opinion carries the mo…" at bounding box center [513, 221] width 561 height 442
click at [424, 203] on span "AI or product review tools" at bounding box center [380, 199] width 200 height 25
click at [280, 203] on input "AI or product review tools" at bounding box center [260, 198] width 39 height 39
radio input "true"
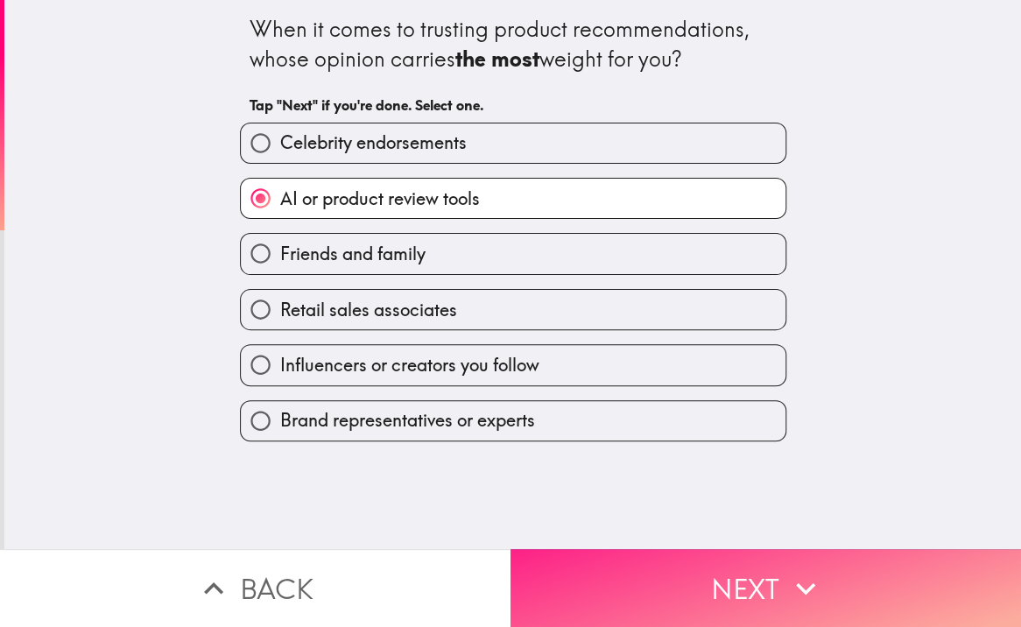
click at [769, 549] on button "Next" at bounding box center [766, 588] width 511 height 78
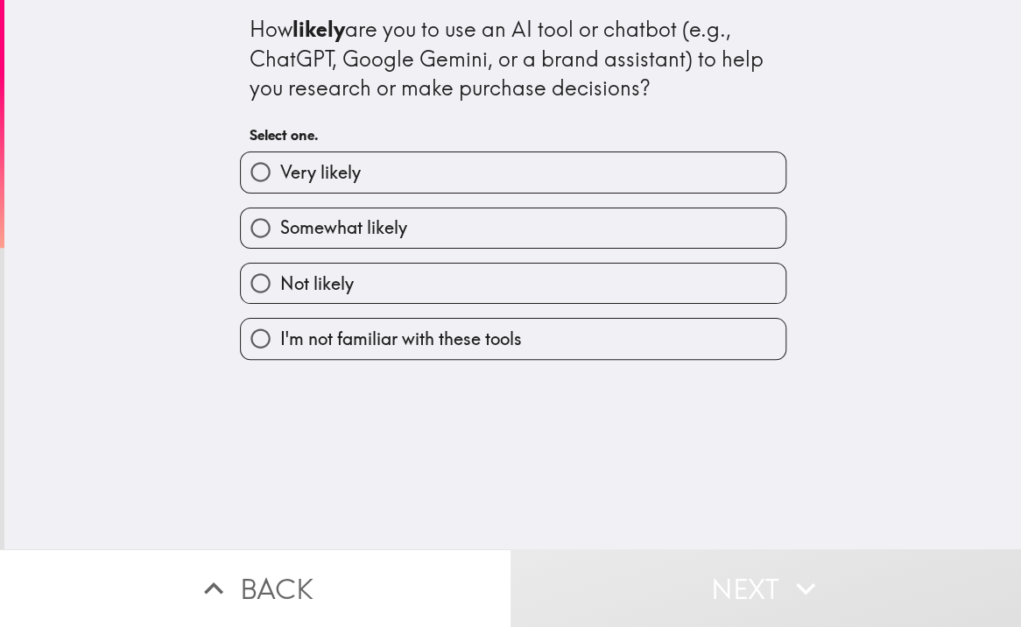
click at [321, 166] on span "Very likely" at bounding box center [320, 172] width 81 height 25
click at [280, 166] on input "Very likely" at bounding box center [260, 171] width 39 height 39
radio input "true"
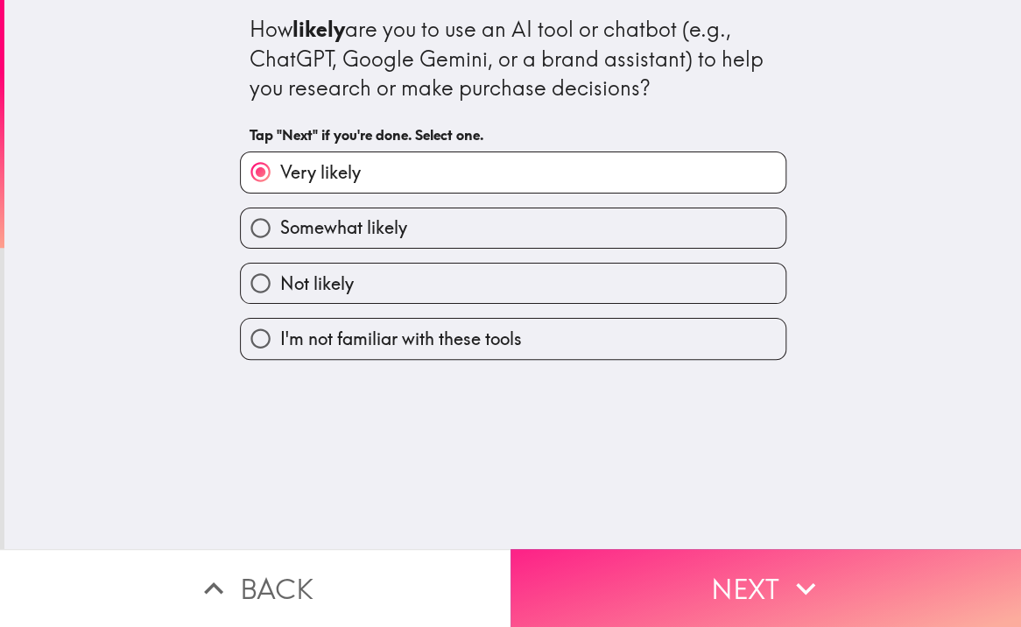
click at [797, 575] on icon "button" at bounding box center [806, 588] width 39 height 39
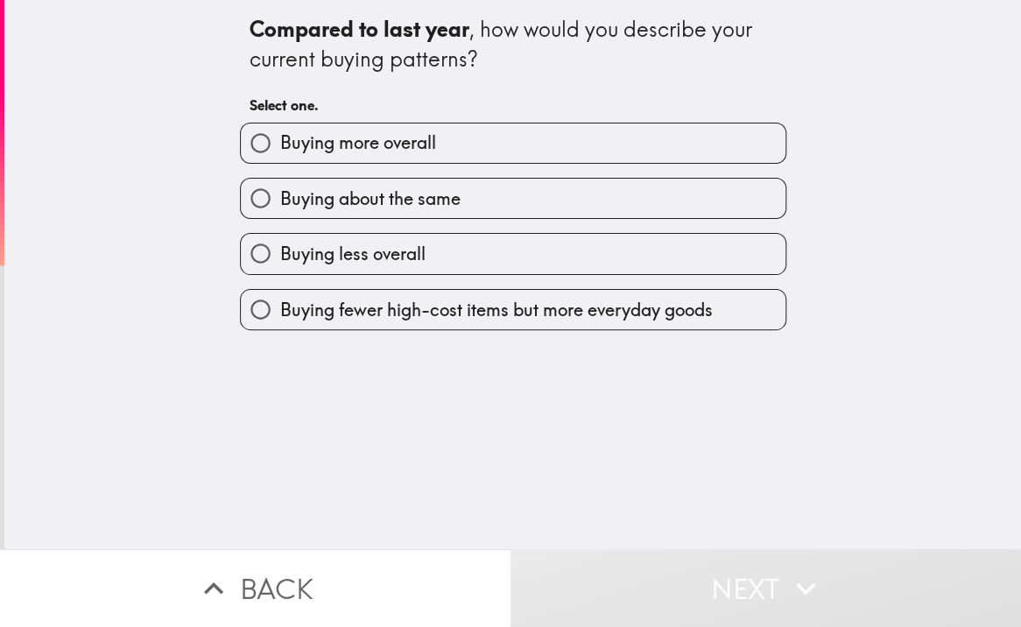
click at [466, 205] on label "Buying about the same" at bounding box center [513, 198] width 545 height 39
click at [280, 205] on input "Buying about the same" at bounding box center [260, 198] width 39 height 39
radio input "true"
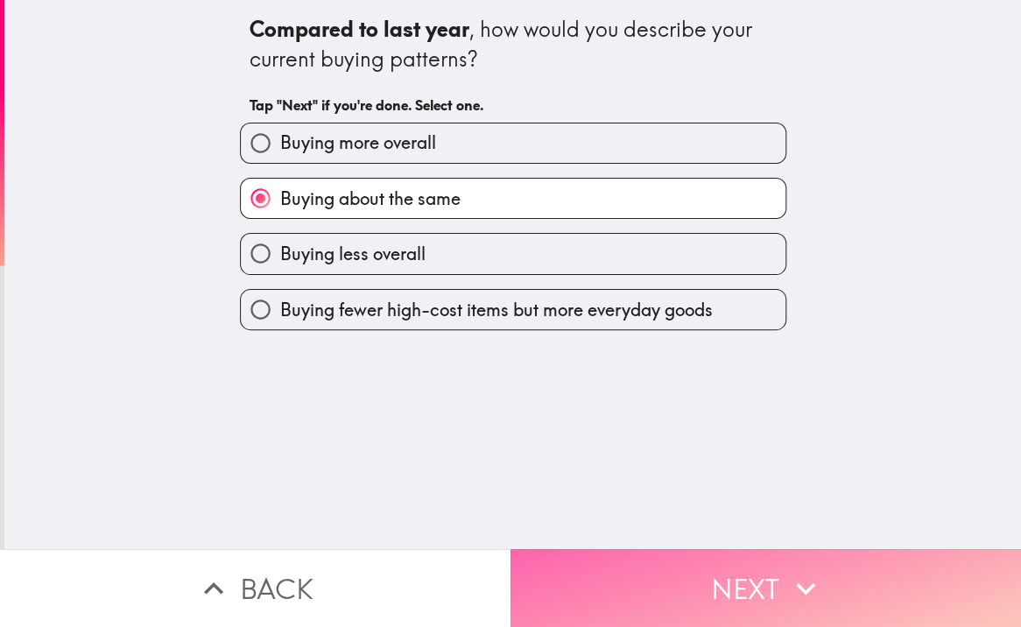
click at [787, 569] on icon "button" at bounding box center [806, 588] width 39 height 39
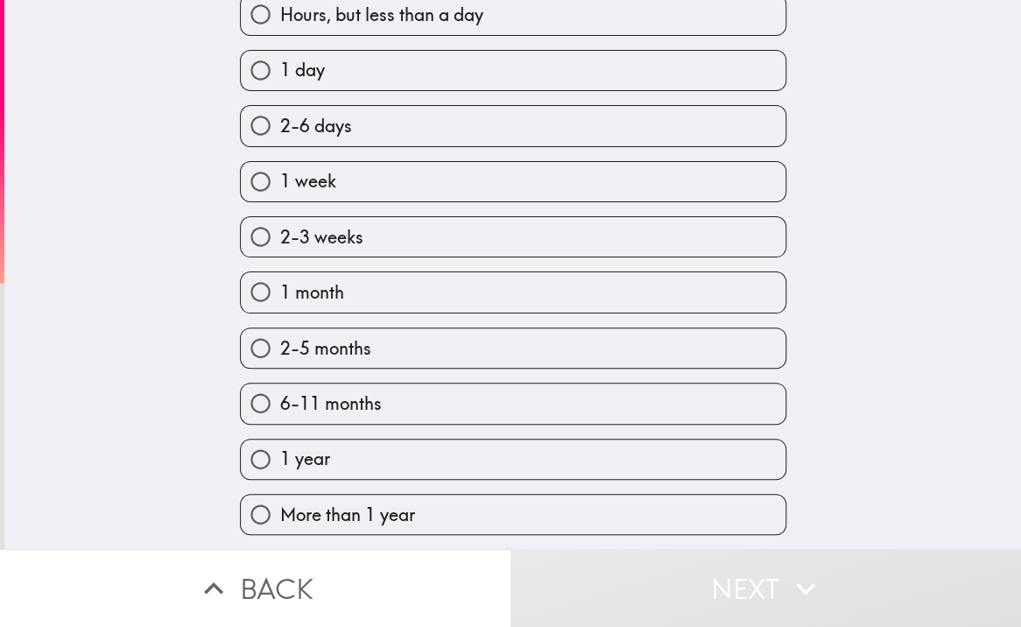
scroll to position [399, 0]
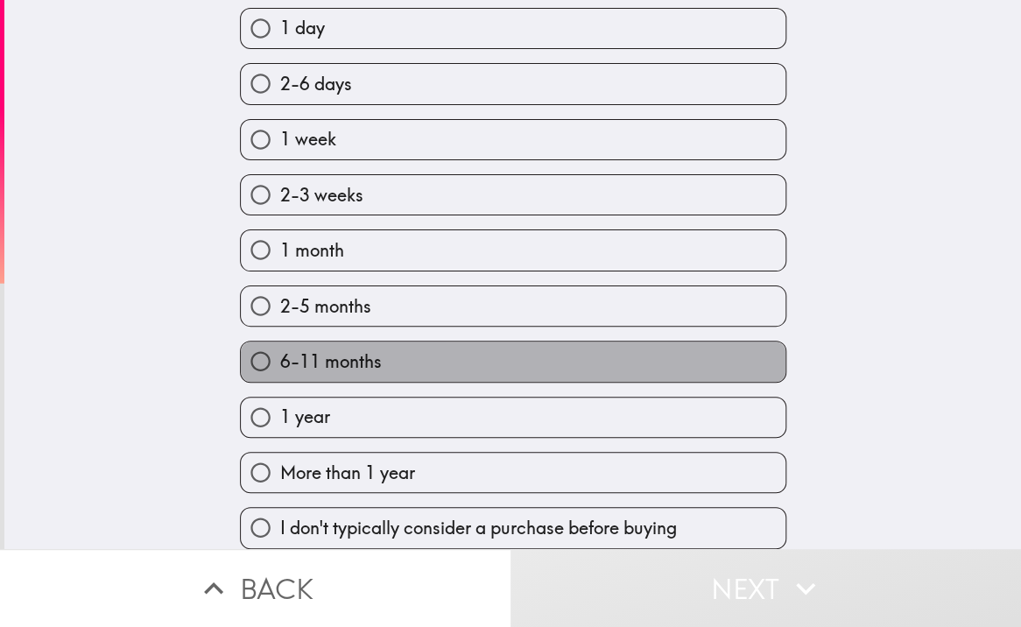
click at [392, 346] on label "6-11 months" at bounding box center [513, 361] width 545 height 39
click at [280, 346] on input "6-11 months" at bounding box center [260, 361] width 39 height 39
radio input "true"
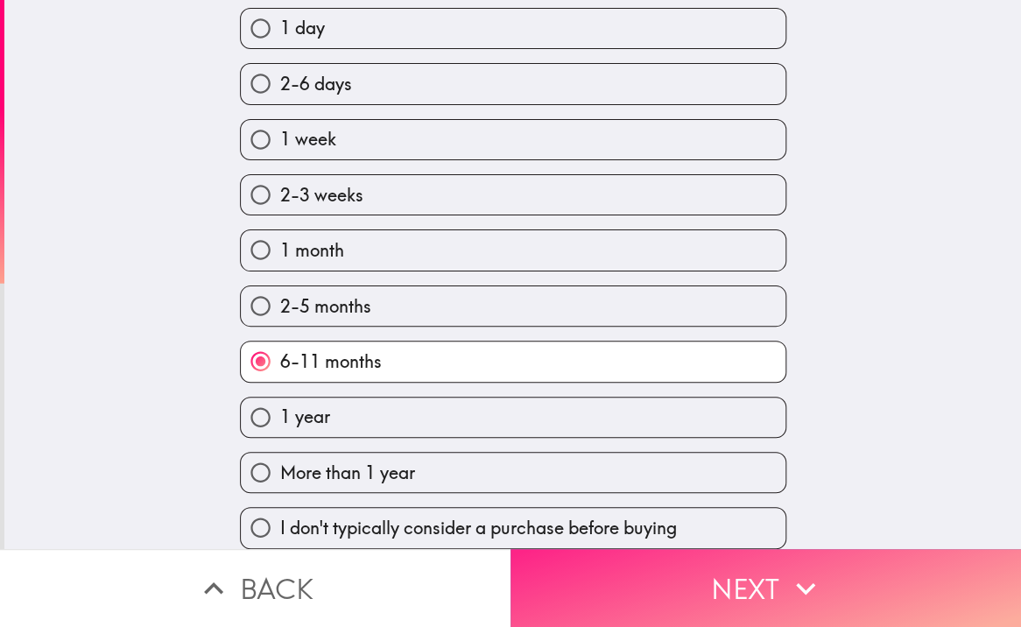
click at [704, 556] on button "Next" at bounding box center [766, 588] width 511 height 78
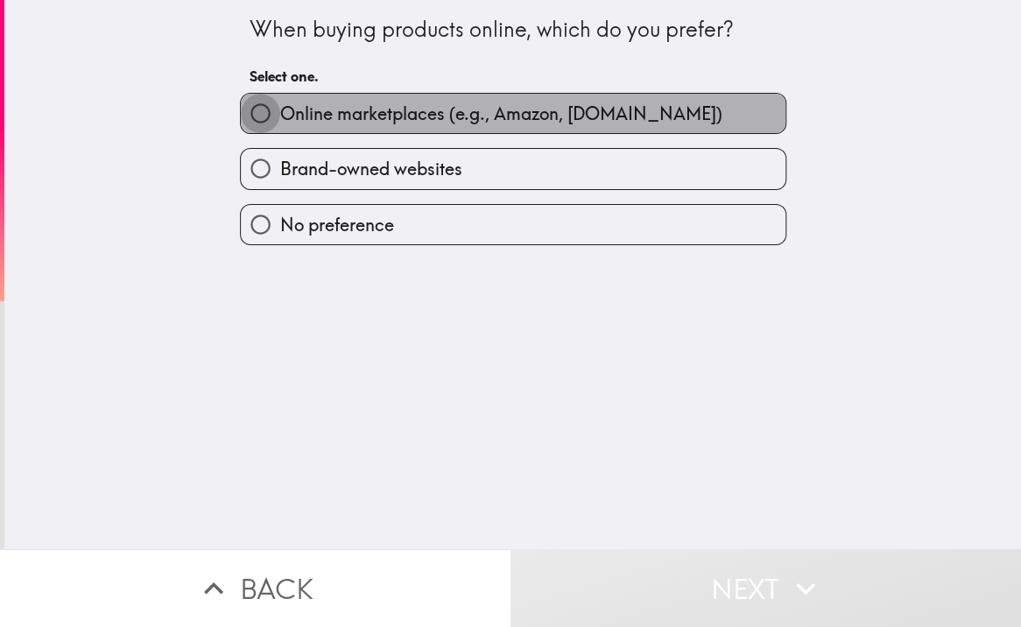
click at [252, 108] on input "Online marketplaces (e.g., Amazon, [DOMAIN_NAME])" at bounding box center [260, 113] width 39 height 39
radio input "true"
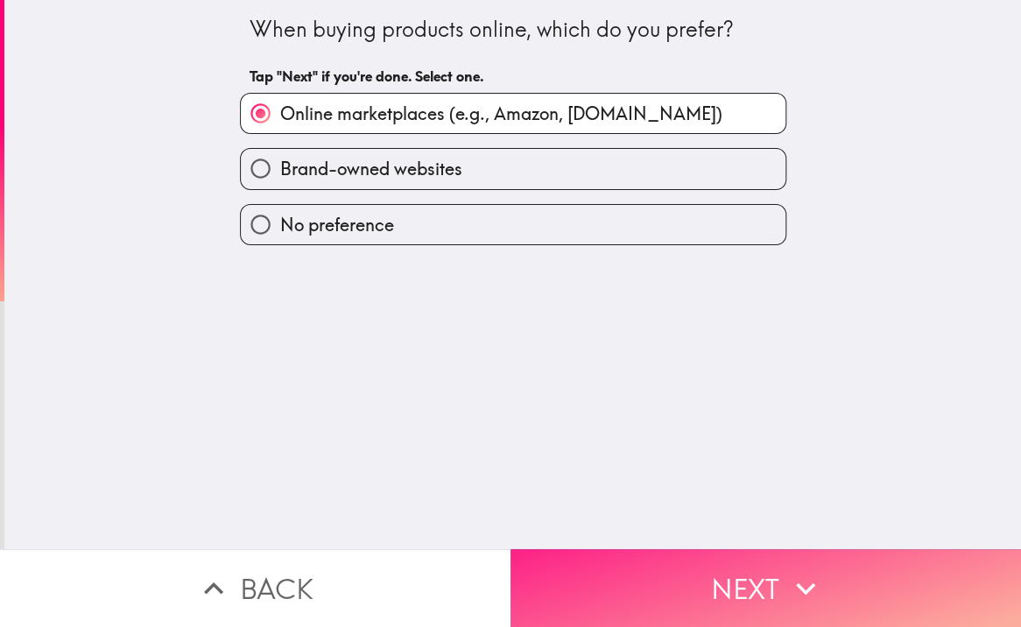
click at [718, 556] on button "Next" at bounding box center [766, 588] width 511 height 78
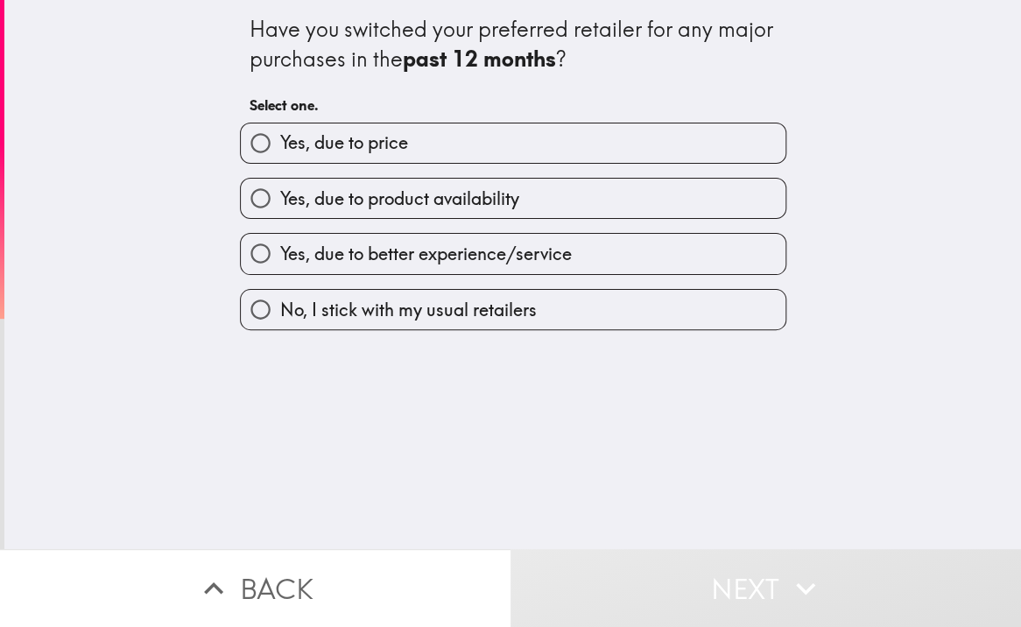
click at [361, 149] on span "Yes, due to price" at bounding box center [344, 143] width 128 height 25
click at [280, 149] on input "Yes, due to price" at bounding box center [260, 143] width 39 height 39
radio input "true"
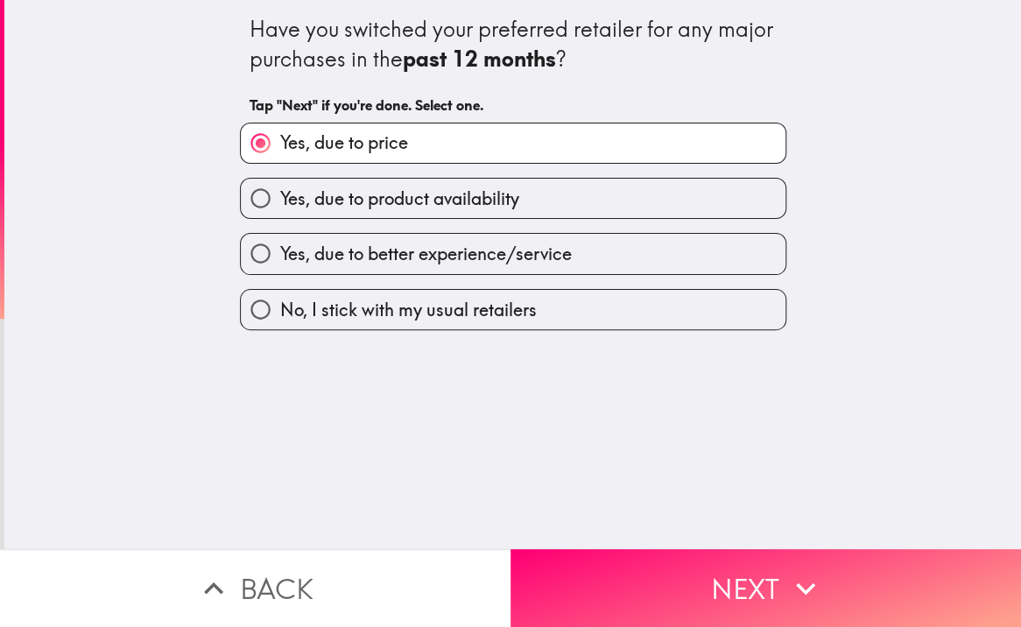
click at [445, 199] on span "Yes, due to product availability" at bounding box center [399, 199] width 239 height 25
click at [280, 199] on input "Yes, due to product availability" at bounding box center [260, 198] width 39 height 39
radio input "true"
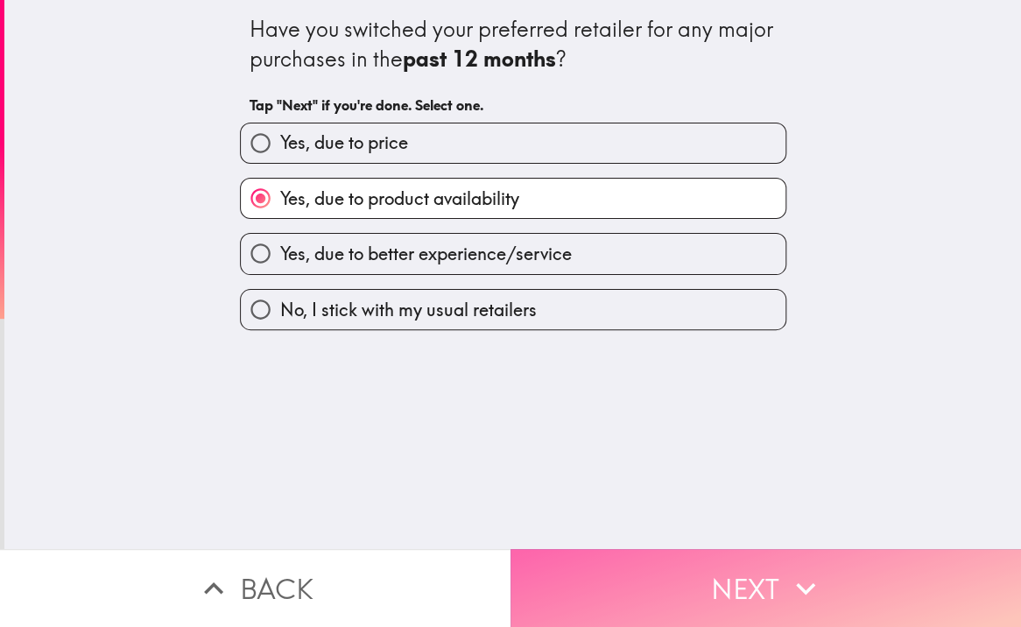
click at [749, 572] on button "Next" at bounding box center [766, 588] width 511 height 78
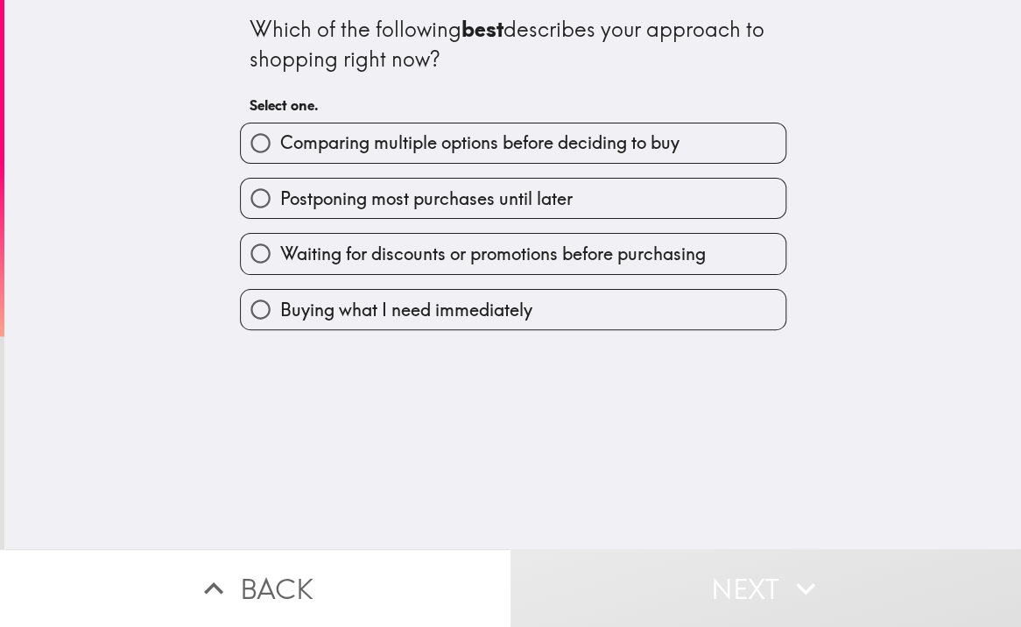
click at [482, 207] on span "Postponing most purchases until later" at bounding box center [426, 199] width 293 height 25
click at [280, 207] on input "Postponing most purchases until later" at bounding box center [260, 198] width 39 height 39
radio input "true"
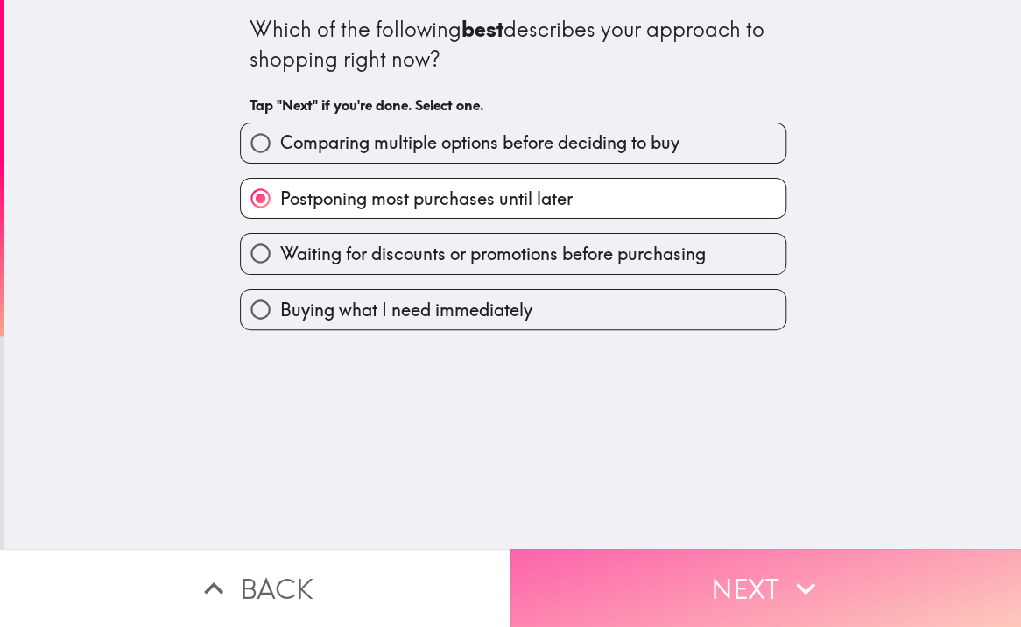
click at [750, 564] on button "Next" at bounding box center [766, 588] width 511 height 78
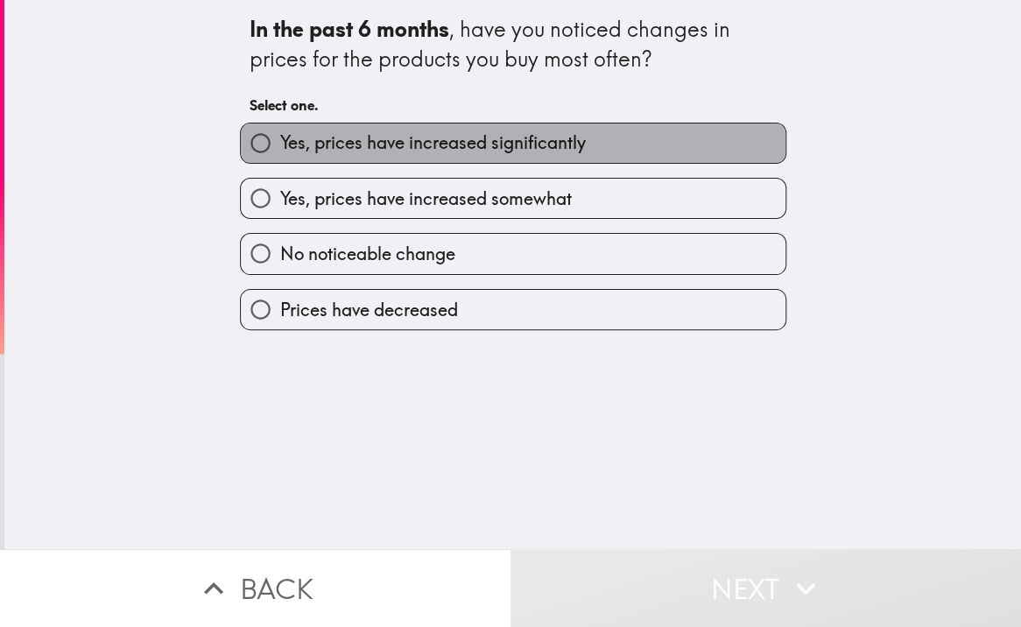
click at [428, 150] on span "Yes, prices have increased significantly" at bounding box center [433, 143] width 306 height 25
click at [280, 150] on input "Yes, prices have increased significantly" at bounding box center [260, 143] width 39 height 39
radio input "true"
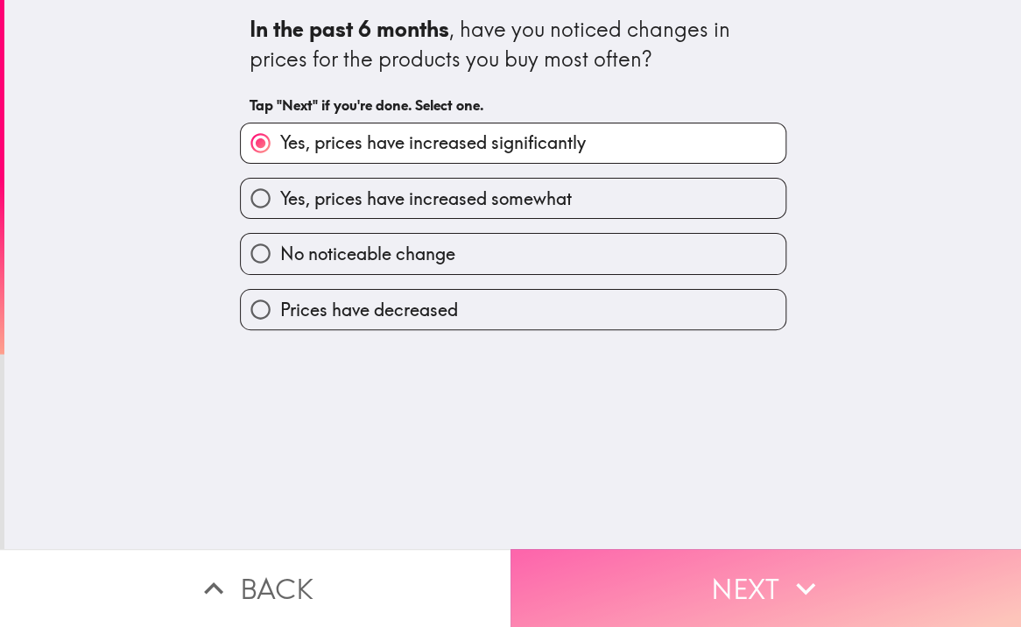
click at [787, 569] on icon "button" at bounding box center [806, 588] width 39 height 39
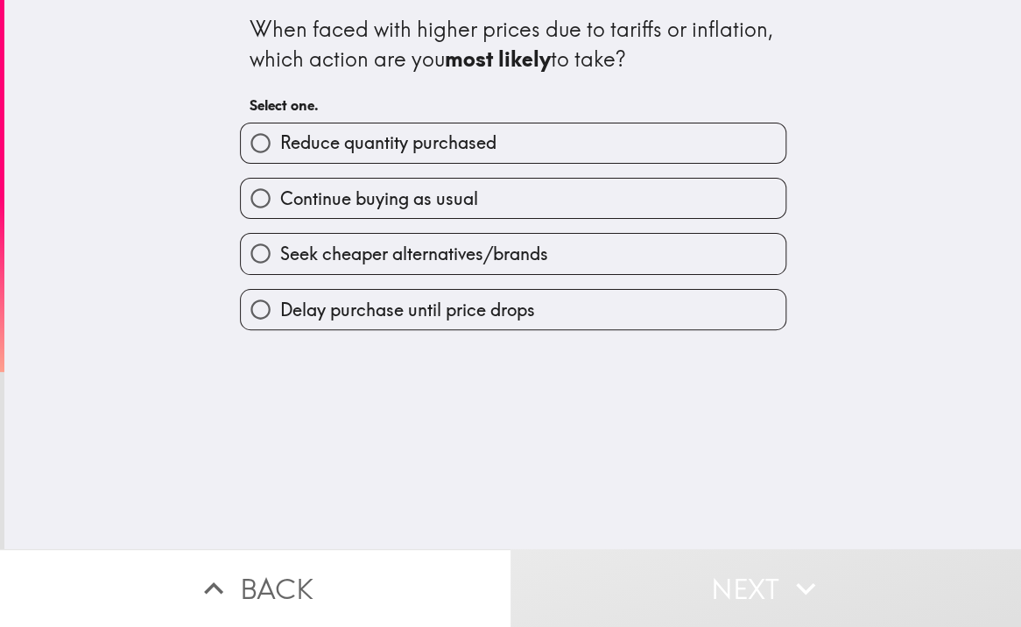
click at [456, 204] on span "Continue buying as usual" at bounding box center [379, 199] width 198 height 25
click at [280, 204] on input "Continue buying as usual" at bounding box center [260, 198] width 39 height 39
radio input "true"
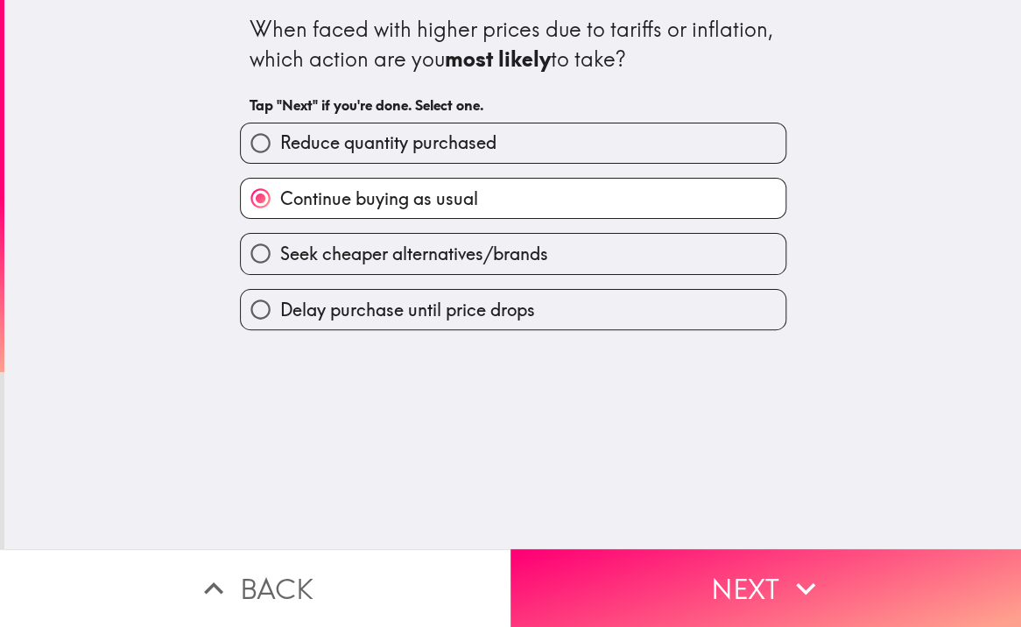
click at [452, 151] on span "Reduce quantity purchased" at bounding box center [388, 143] width 216 height 25
click at [280, 151] on input "Reduce quantity purchased" at bounding box center [260, 143] width 39 height 39
radio input "true"
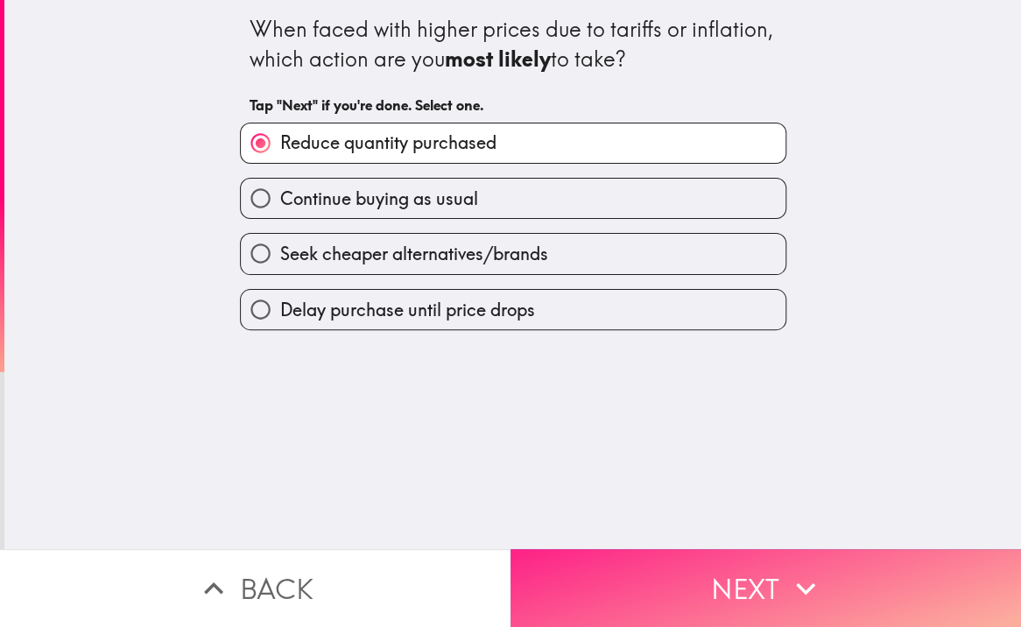
click at [734, 567] on button "Next" at bounding box center [766, 588] width 511 height 78
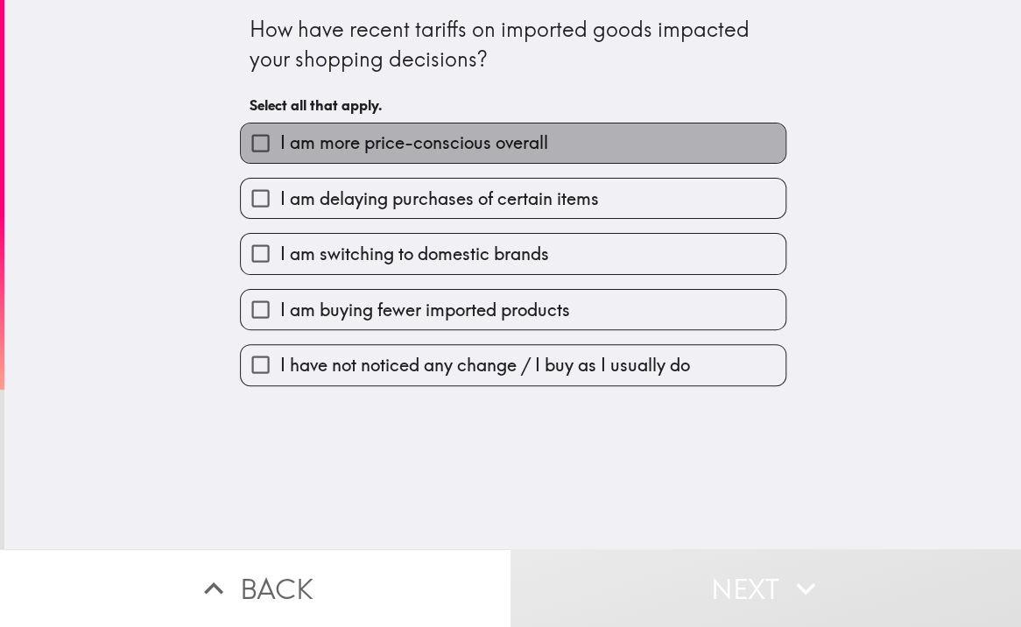
click at [400, 149] on span "I am more price-conscious overall" at bounding box center [414, 143] width 268 height 25
click at [280, 149] on input "I am more price-conscious overall" at bounding box center [260, 143] width 39 height 39
checkbox input "true"
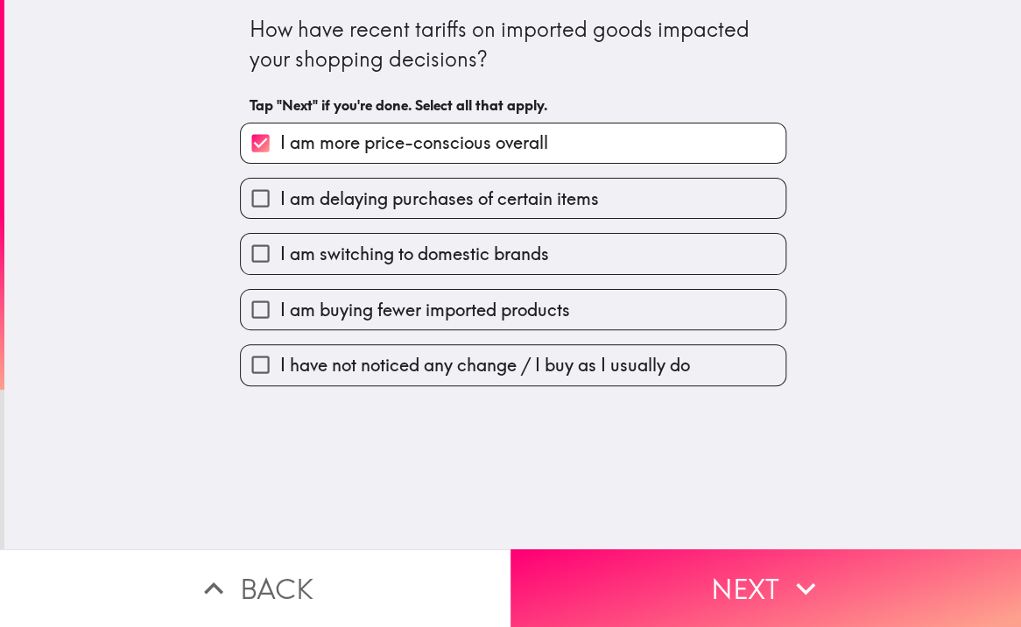
click at [459, 249] on span "I am switching to domestic brands" at bounding box center [414, 254] width 269 height 25
click at [280, 249] on input "I am switching to domestic brands" at bounding box center [260, 253] width 39 height 39
checkbox input "true"
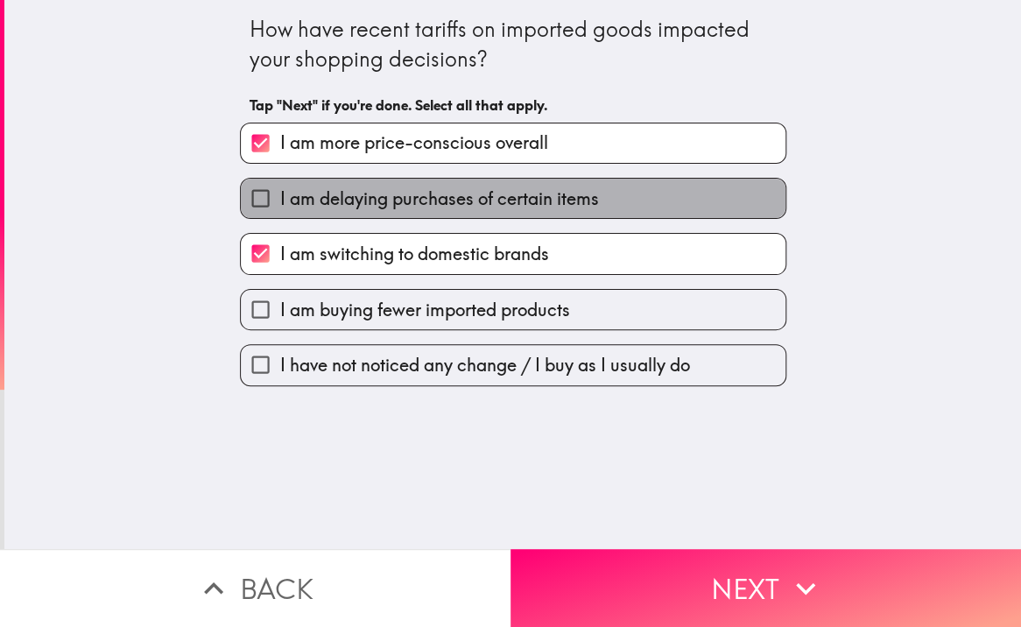
click at [494, 199] on span "I am delaying purchases of certain items" at bounding box center [439, 199] width 319 height 25
click at [280, 199] on input "I am delaying purchases of certain items" at bounding box center [260, 198] width 39 height 39
checkbox input "true"
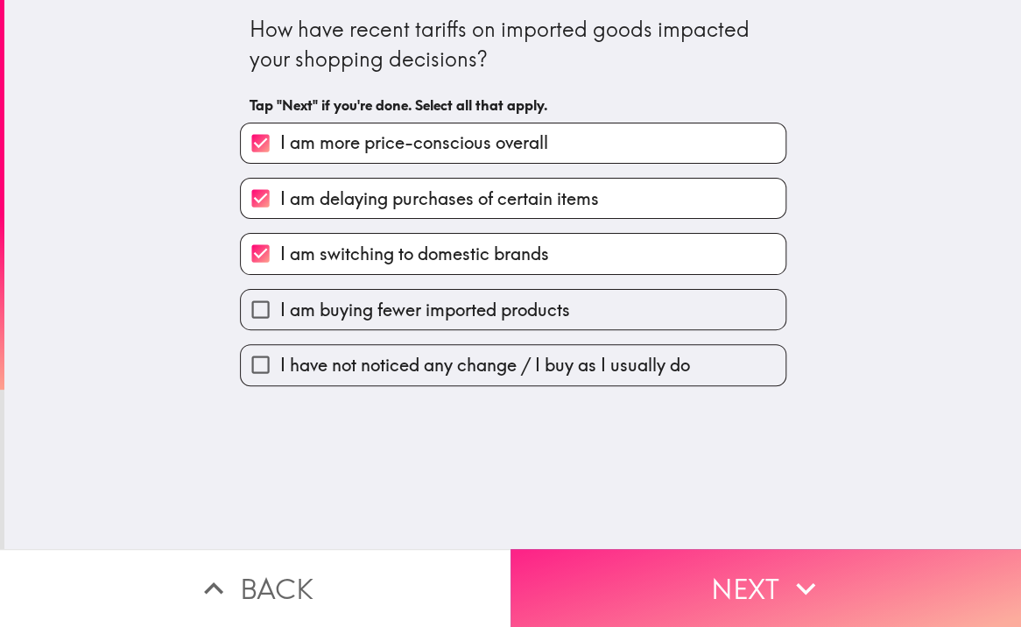
click at [738, 549] on button "Next" at bounding box center [766, 588] width 511 height 78
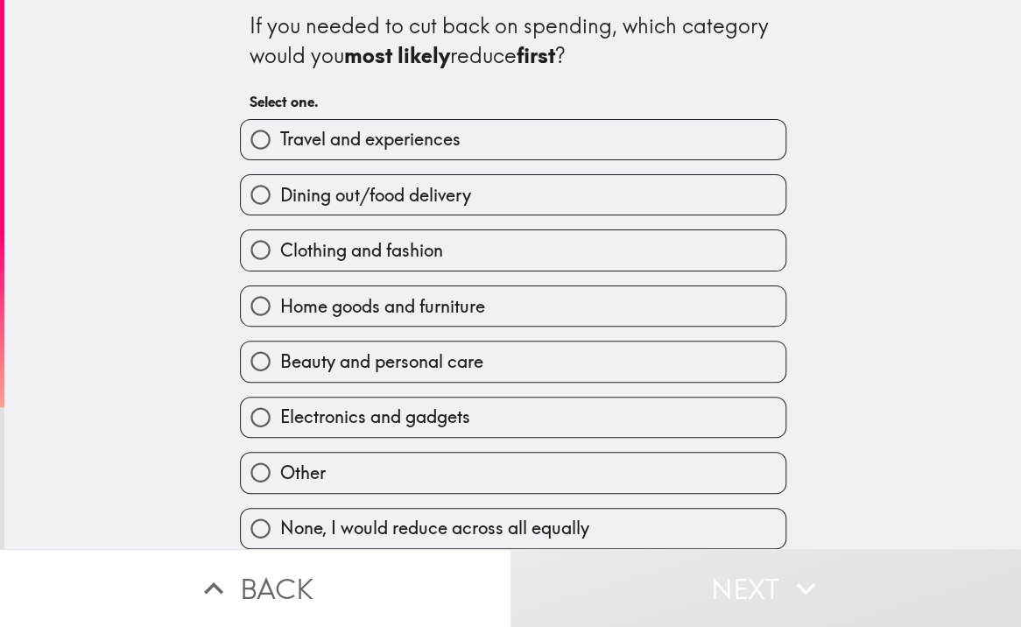
scroll to position [14, 0]
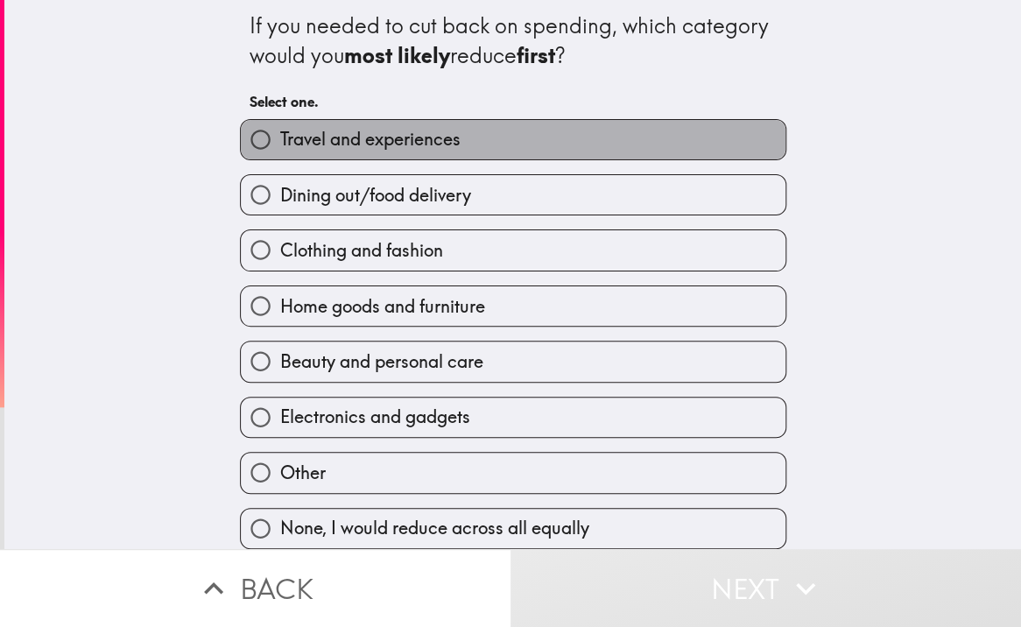
click at [461, 125] on label "Travel and experiences" at bounding box center [513, 139] width 545 height 39
click at [280, 125] on input "Travel and experiences" at bounding box center [260, 139] width 39 height 39
radio input "true"
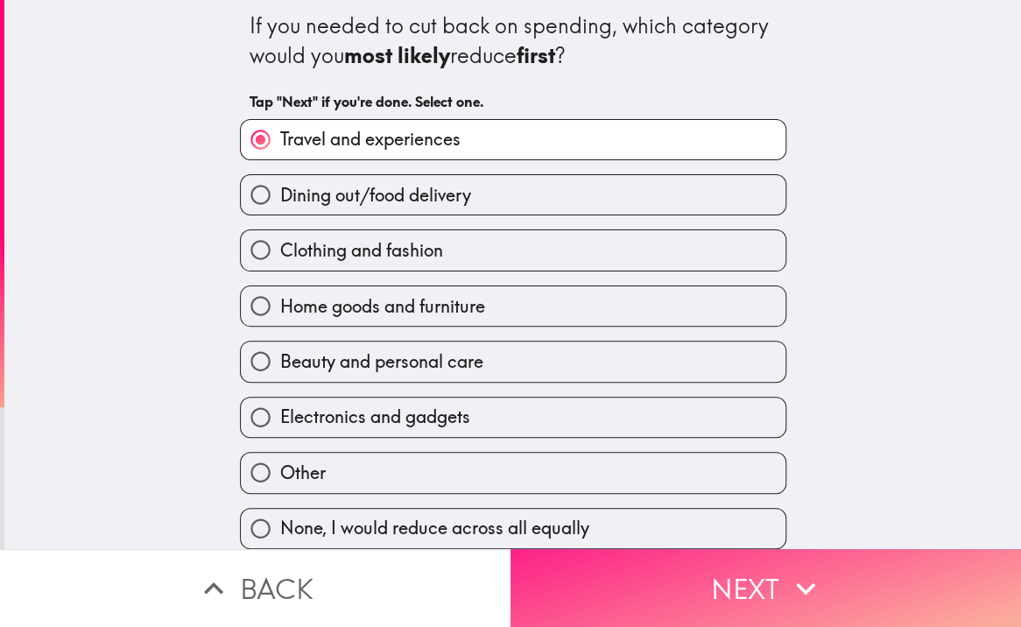
click at [777, 569] on button "Next" at bounding box center [766, 588] width 511 height 78
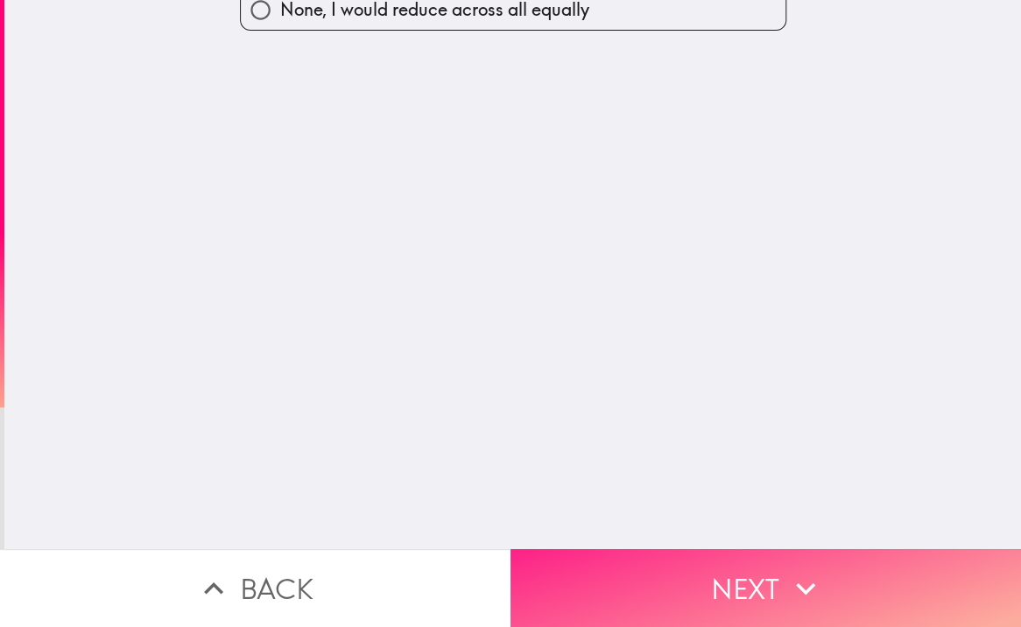
scroll to position [0, 0]
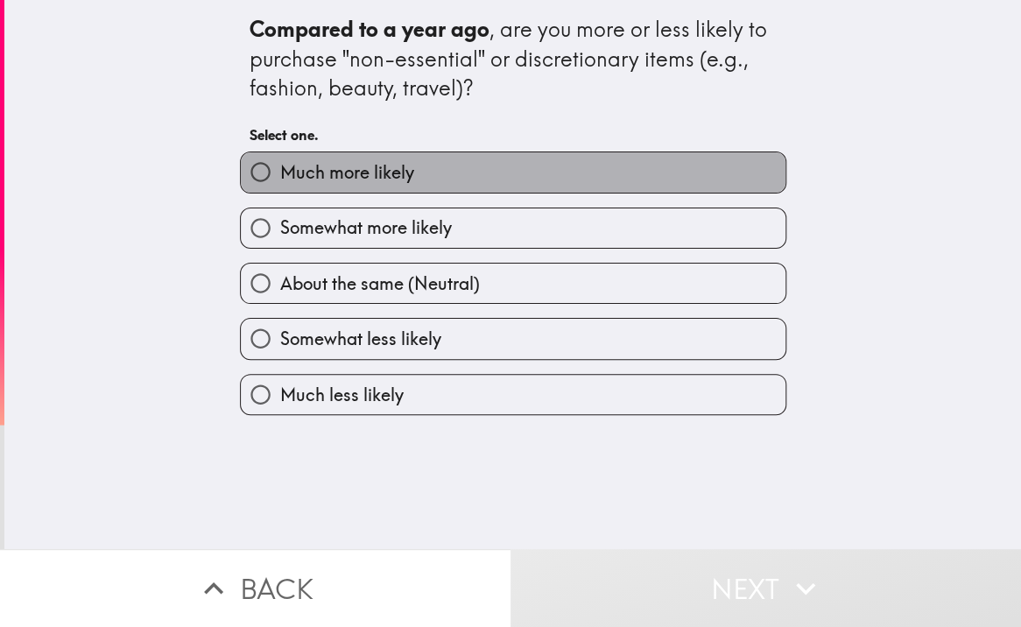
click at [428, 174] on label "Much more likely" at bounding box center [513, 171] width 545 height 39
click at [280, 174] on input "Much more likely" at bounding box center [260, 171] width 39 height 39
radio input "true"
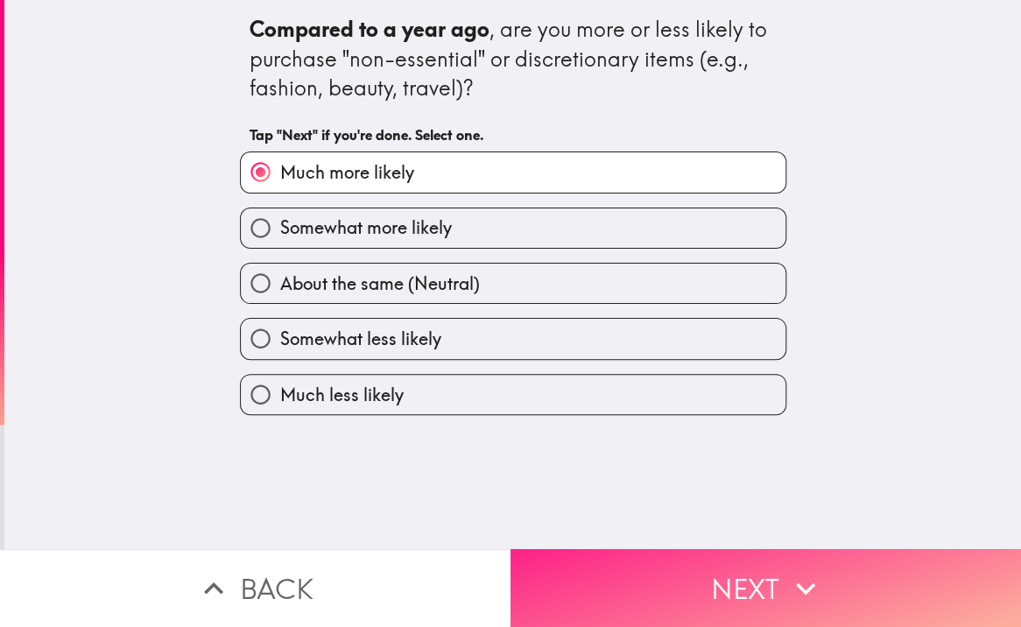
click at [776, 582] on button "Next" at bounding box center [766, 588] width 511 height 78
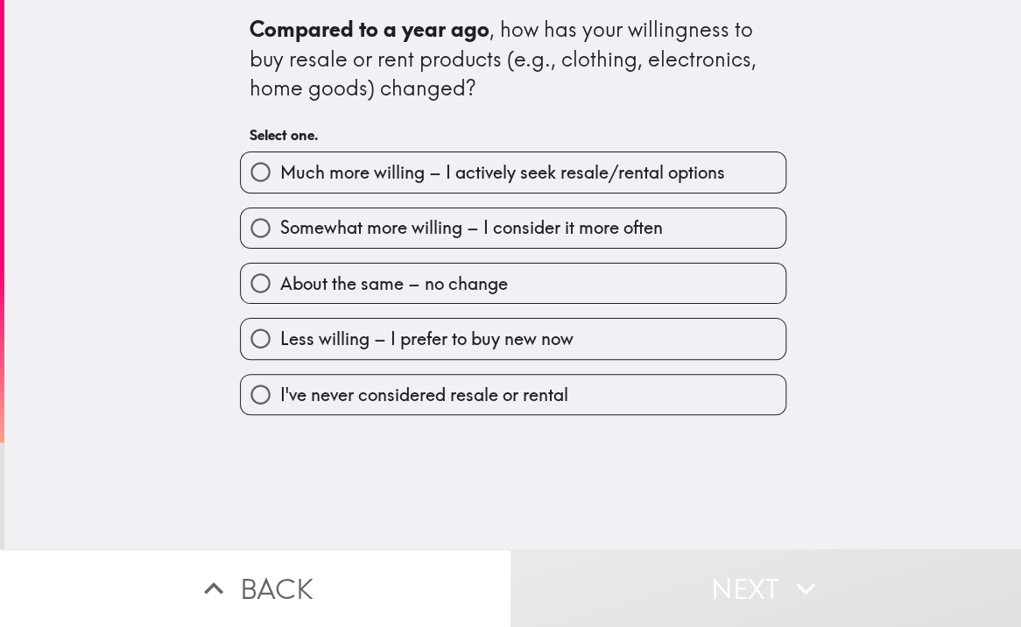
click at [393, 223] on span "Somewhat more willing – I consider it more often" at bounding box center [471, 228] width 383 height 25
click at [280, 223] on input "Somewhat more willing – I consider it more often" at bounding box center [260, 227] width 39 height 39
radio input "true"
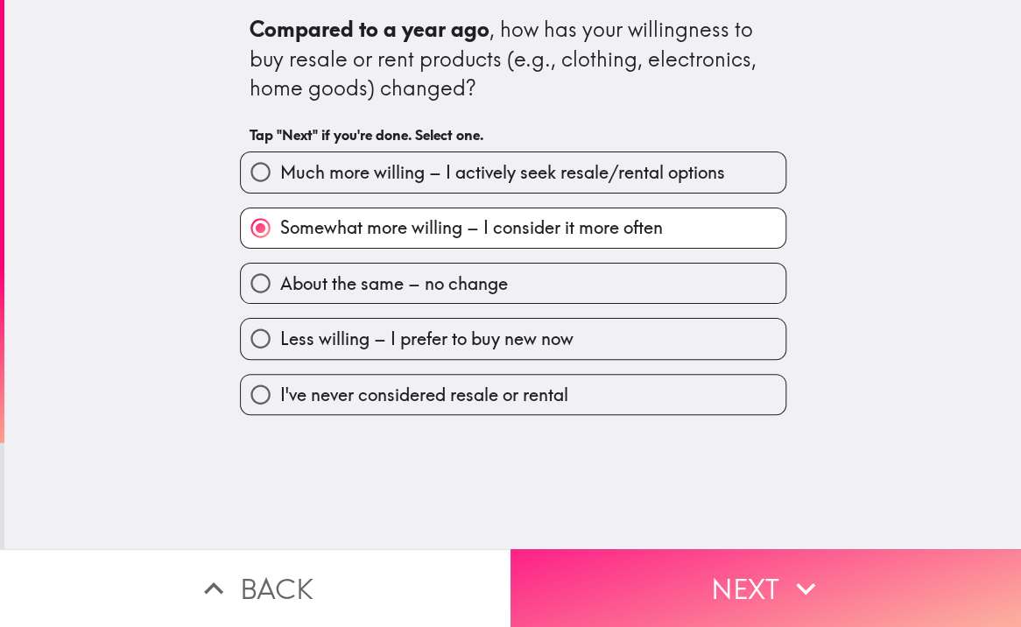
click at [757, 571] on button "Next" at bounding box center [766, 588] width 511 height 78
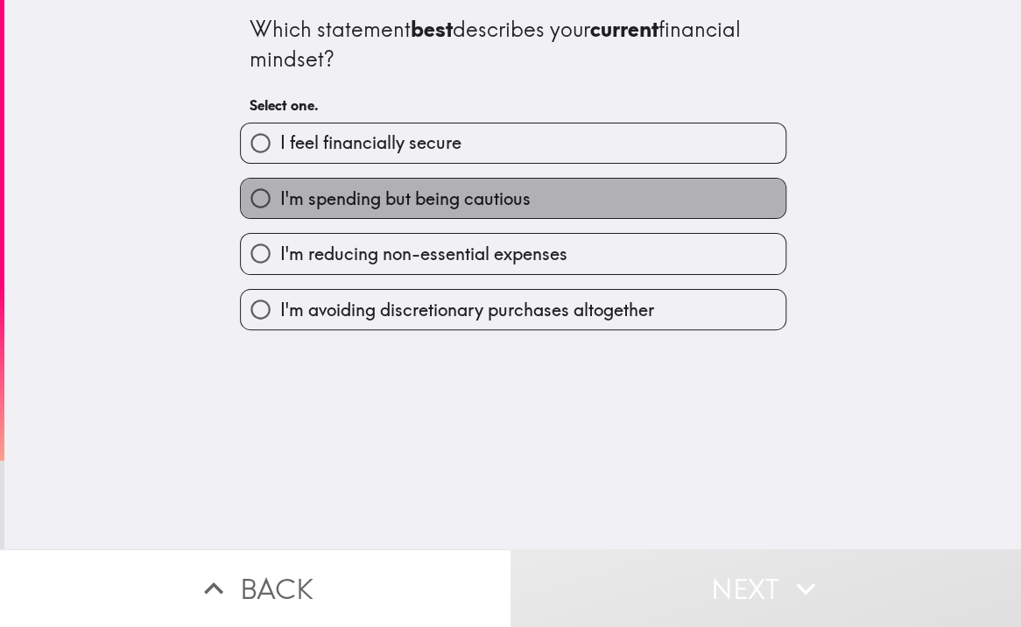
click at [477, 211] on label "I'm spending but being cautious" at bounding box center [513, 198] width 545 height 39
click at [280, 211] on input "I'm spending but being cautious" at bounding box center [260, 198] width 39 height 39
radio input "true"
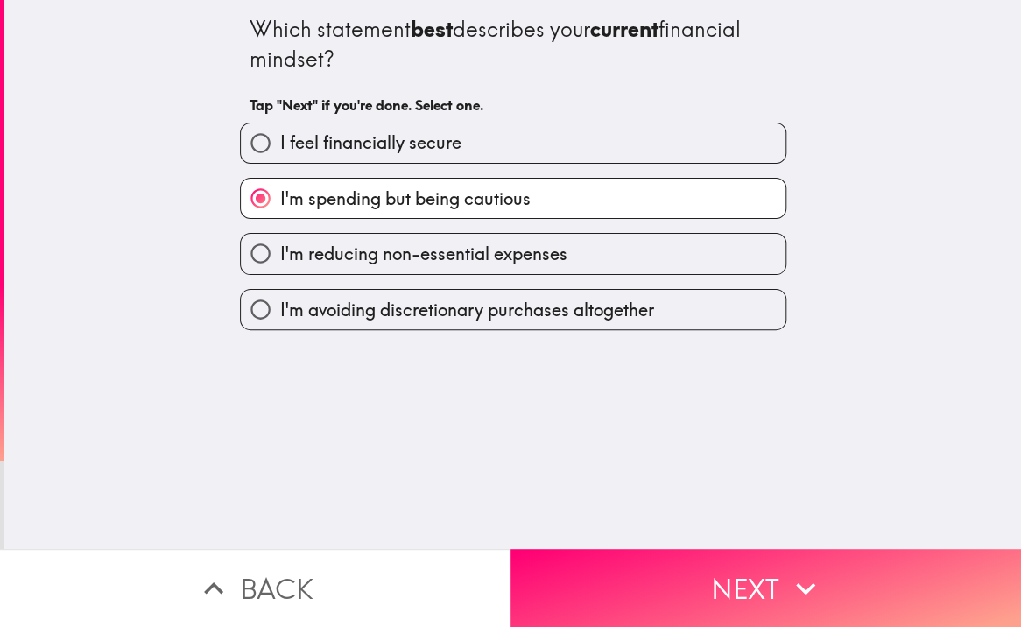
click at [552, 150] on label "I feel financially secure" at bounding box center [513, 143] width 545 height 39
click at [280, 150] on input "I feel financially secure" at bounding box center [260, 143] width 39 height 39
radio input "true"
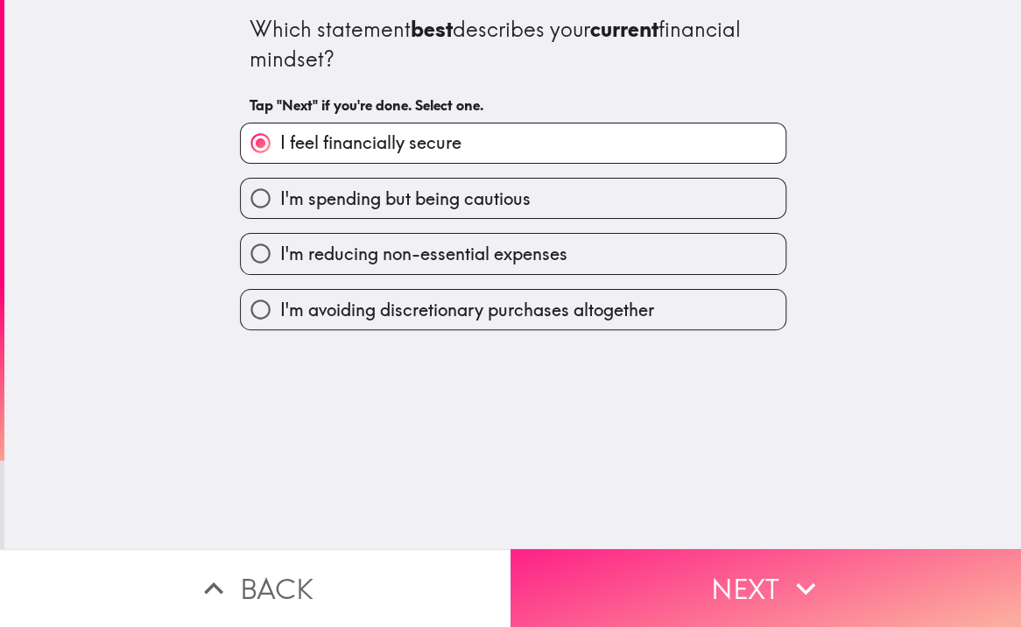
click at [767, 562] on button "Next" at bounding box center [766, 588] width 511 height 78
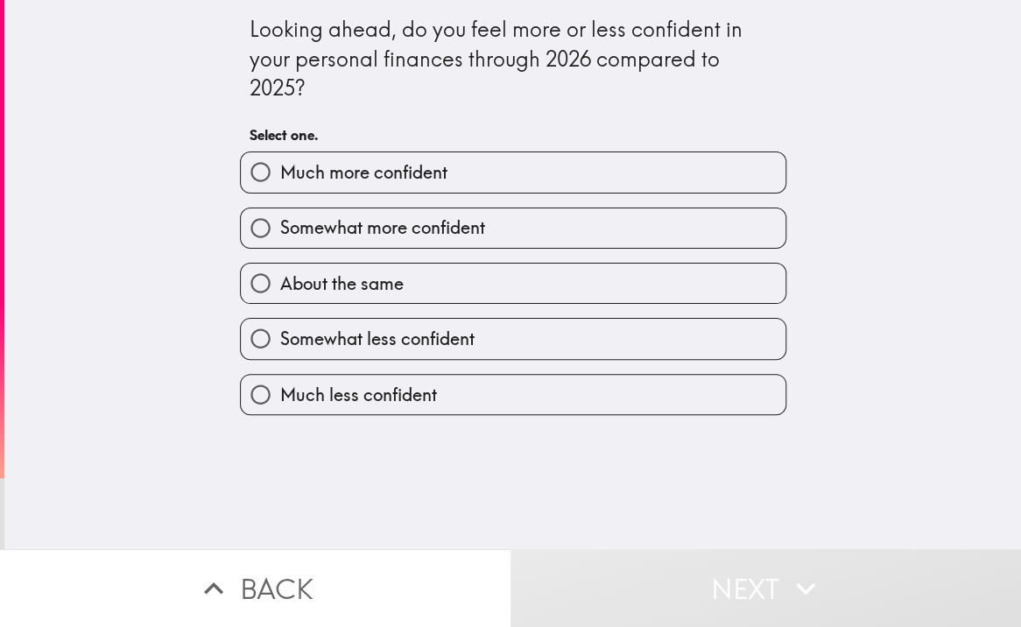
click at [387, 282] on span "About the same" at bounding box center [342, 284] width 124 height 25
click at [280, 282] on input "About the same" at bounding box center [260, 283] width 39 height 39
radio input "true"
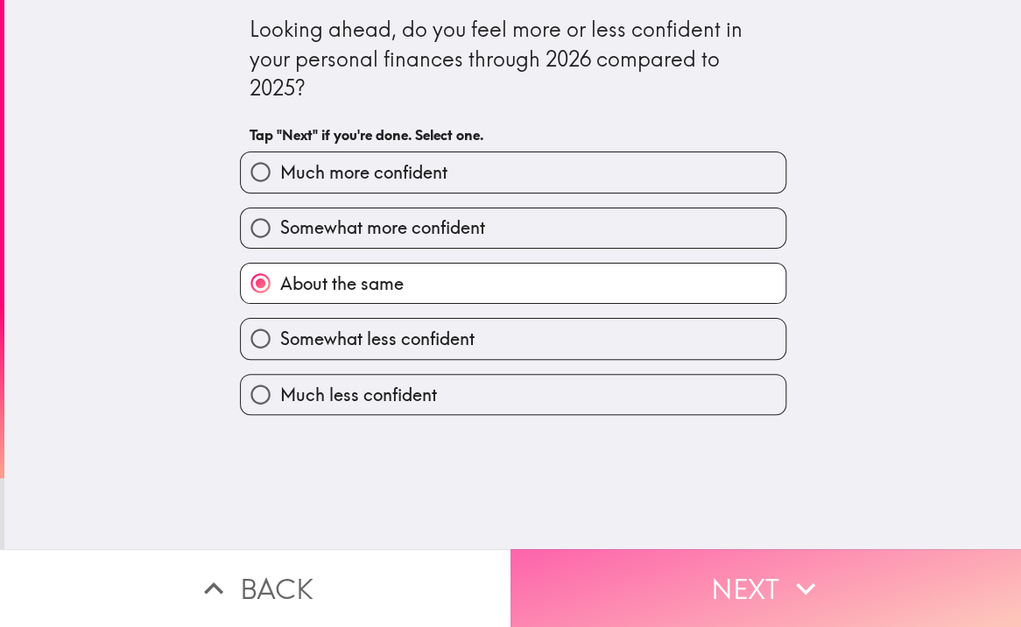
drag, startPoint x: 731, startPoint y: 567, endPoint x: 729, endPoint y: 545, distance: 22.0
click at [729, 567] on button "Next" at bounding box center [766, 588] width 511 height 78
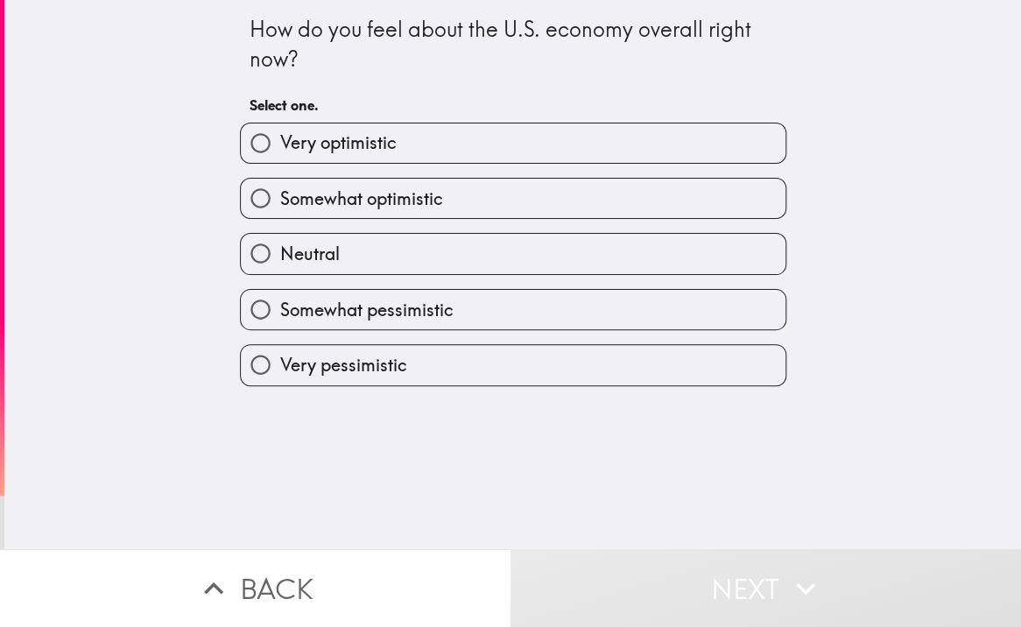
drag, startPoint x: 238, startPoint y: 19, endPoint x: 291, endPoint y: 68, distance: 71.9
click at [298, 65] on div "How do you feel about the U.S. economy overall right now?" at bounding box center [513, 44] width 527 height 59
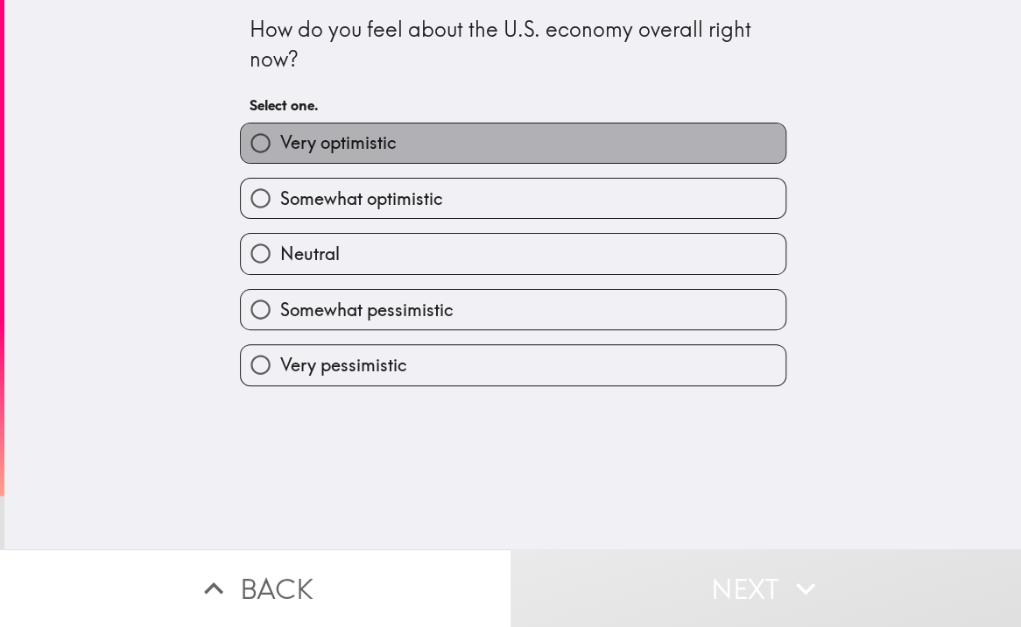
click at [438, 155] on label "Very optimistic" at bounding box center [513, 143] width 545 height 39
click at [280, 155] on input "Very optimistic" at bounding box center [260, 143] width 39 height 39
radio input "true"
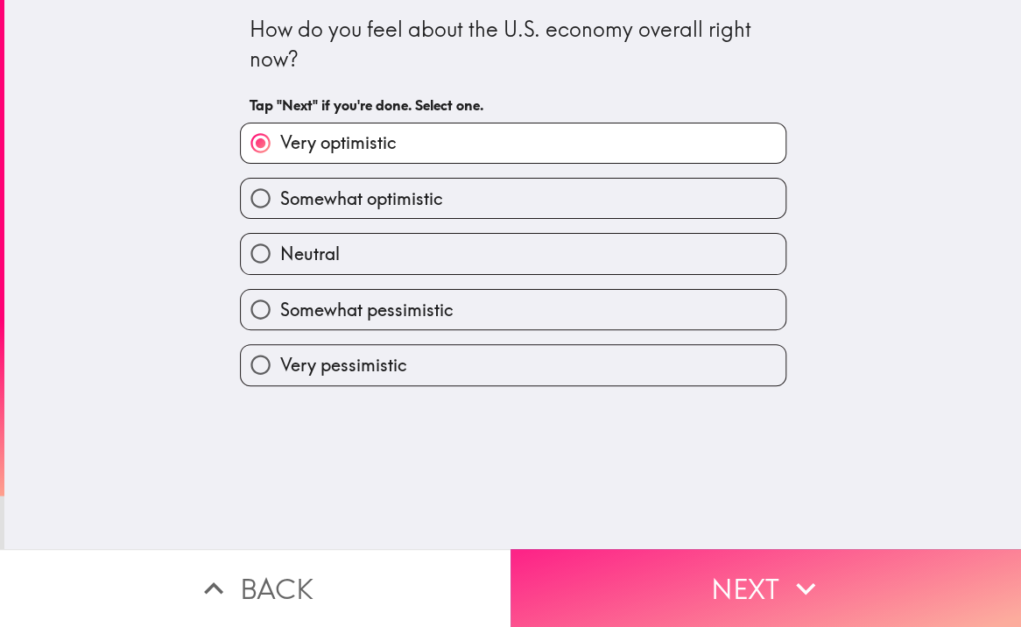
click at [774, 570] on button "Next" at bounding box center [766, 588] width 511 height 78
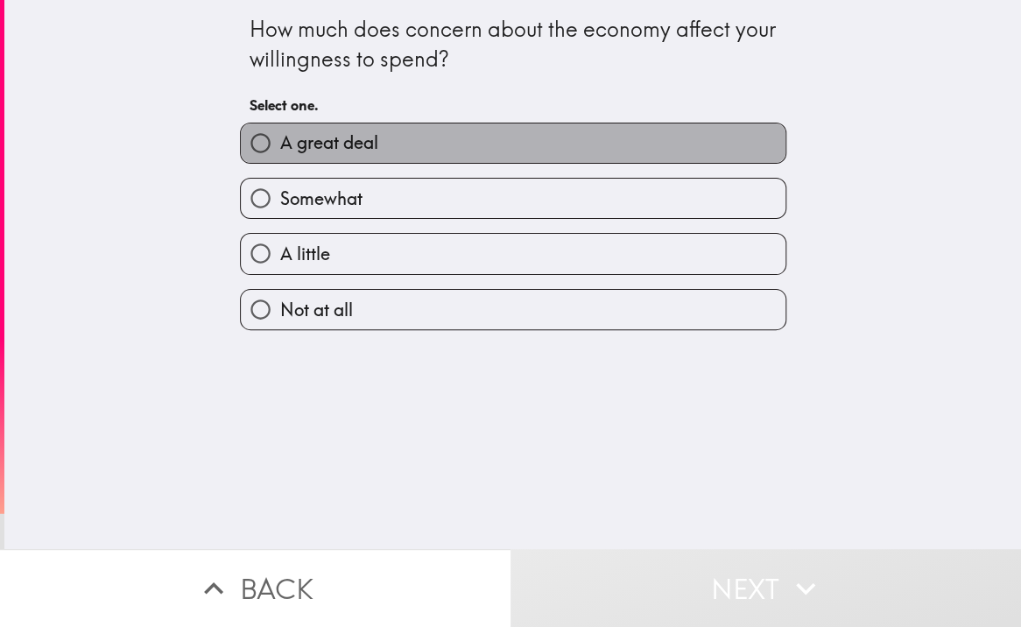
click at [340, 148] on span "A great deal" at bounding box center [329, 143] width 98 height 25
click at [280, 148] on input "A great deal" at bounding box center [260, 143] width 39 height 39
radio input "true"
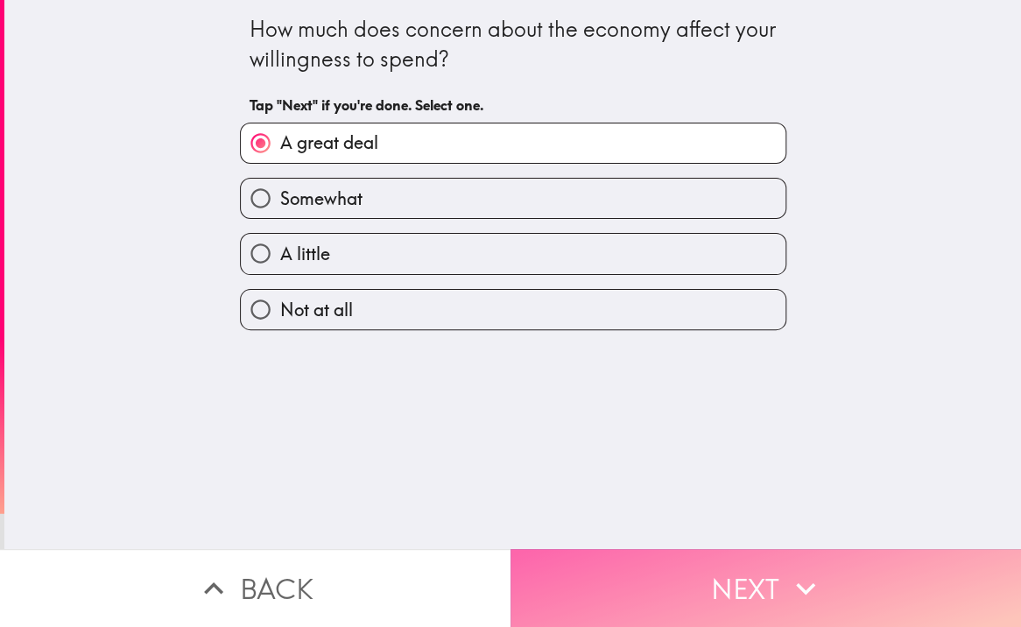
click at [761, 578] on button "Next" at bounding box center [766, 588] width 511 height 78
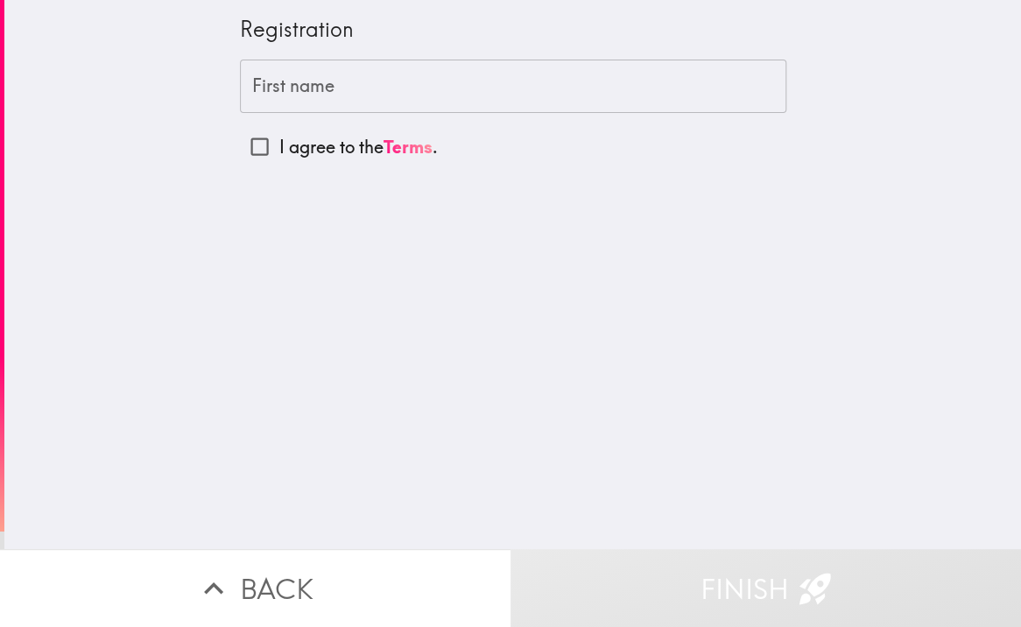
click at [262, 70] on div "First name First name" at bounding box center [513, 87] width 547 height 54
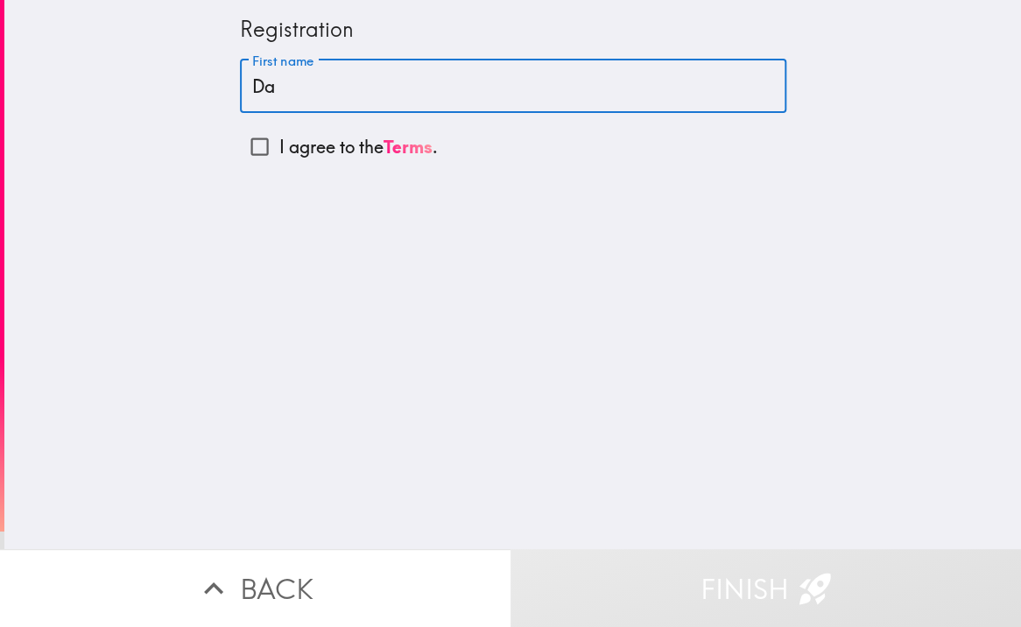
type input "D"
click at [248, 88] on input "[PERSON_NAME]" at bounding box center [513, 87] width 547 height 54
type input "[PERSON_NAME]"
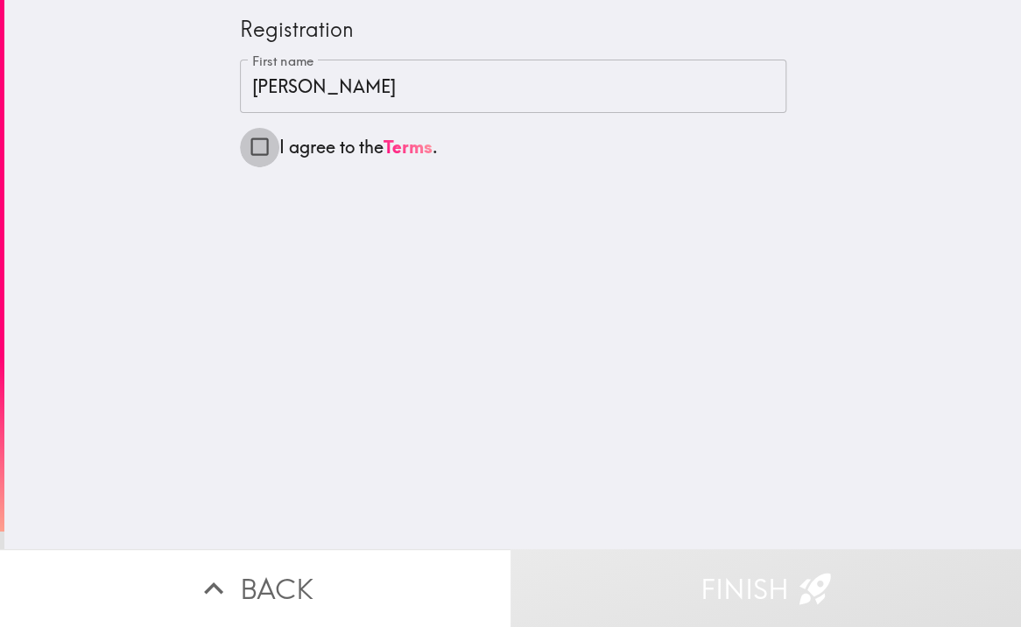
click at [248, 152] on input "I agree to the Terms ." at bounding box center [259, 146] width 39 height 39
checkbox input "true"
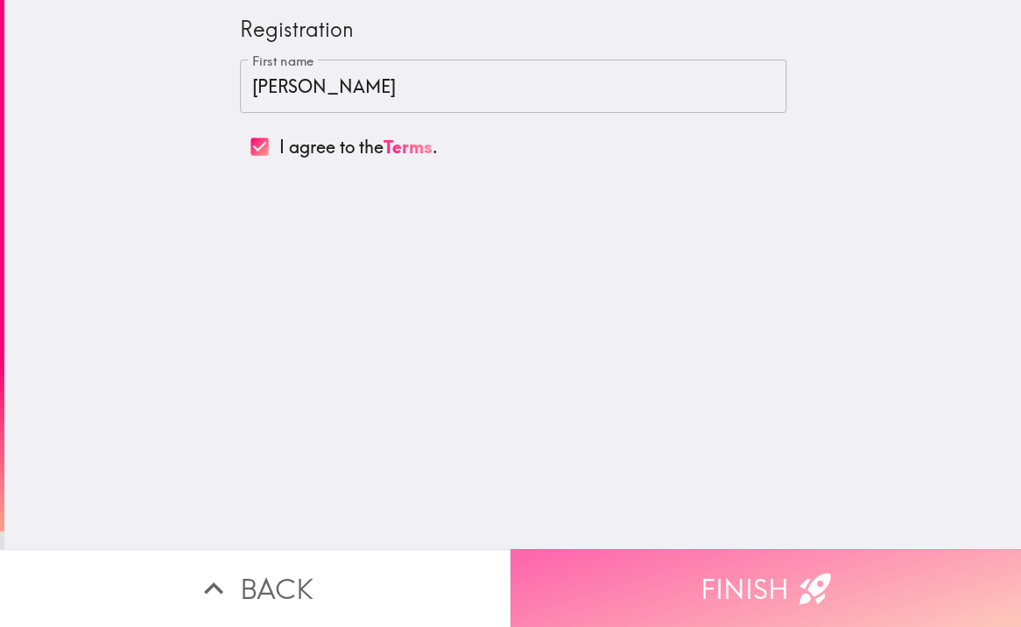
click at [722, 581] on button "Finish" at bounding box center [766, 588] width 511 height 78
